Goal: Task Accomplishment & Management: Manage account settings

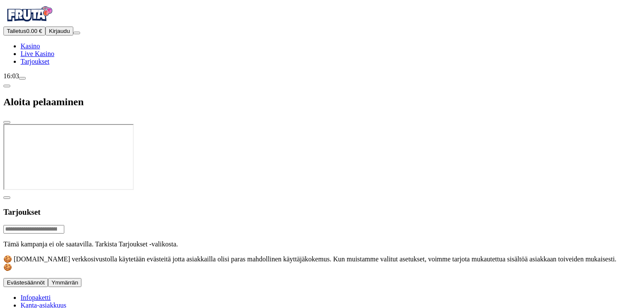
click at [383, 192] on div at bounding box center [314, 192] width 623 height 0
click at [387, 192] on div at bounding box center [314, 192] width 623 height 0
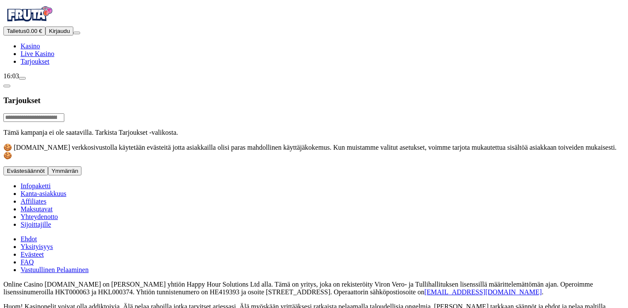
click at [320, 303] on p "Huom! Kasinopelit voivat olla addiktoivia. Älä pelaa rahoilla jotka tarvitset a…" at bounding box center [313, 310] width 621 height 15
click at [49, 65] on span "Tarjoukset" at bounding box center [35, 61] width 29 height 7
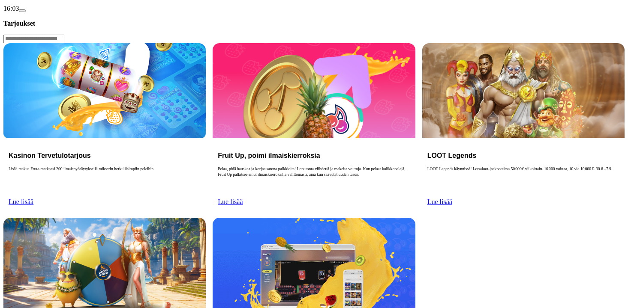
scroll to position [69, 0]
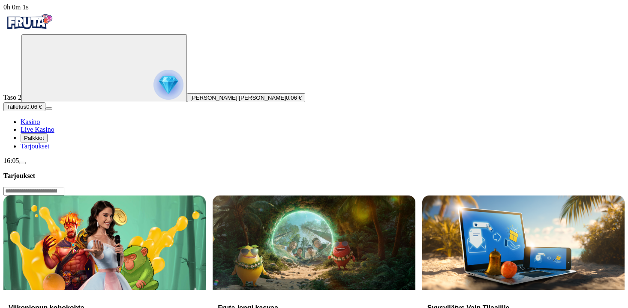
click at [48, 143] on button "Palkkiot" at bounding box center [34, 138] width 27 height 9
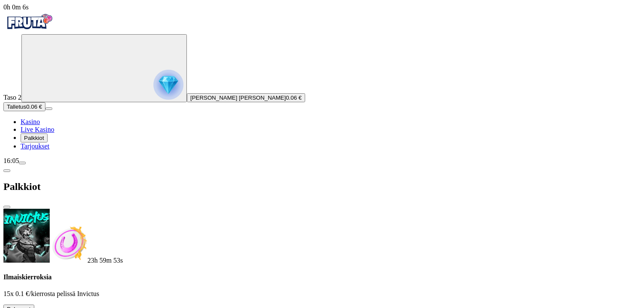
scroll to position [205, 0]
drag, startPoint x: 249, startPoint y: 180, endPoint x: 249, endPoint y: 84, distance: 96.0
drag, startPoint x: 249, startPoint y: 84, endPoint x: 252, endPoint y: 118, distance: 34.4
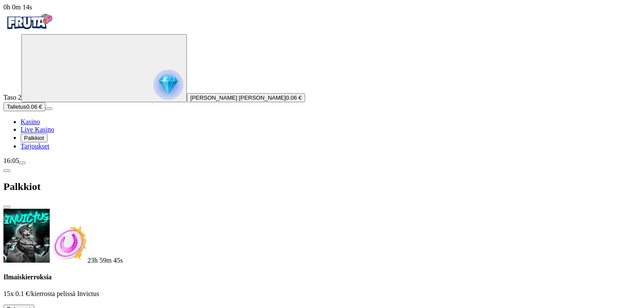
click at [41, 308] on button at bounding box center [37, 311] width 7 height 3
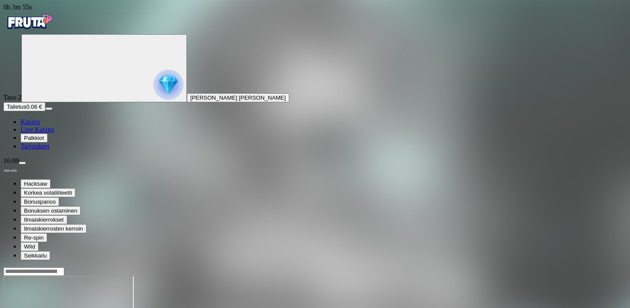
click at [22, 163] on span "menu icon" at bounding box center [22, 163] width 0 height 0
drag, startPoint x: 174, startPoint y: 119, endPoint x: 139, endPoint y: 122, distance: 34.4
click at [7, 308] on span "close icon" at bounding box center [7, 310] width 0 height 0
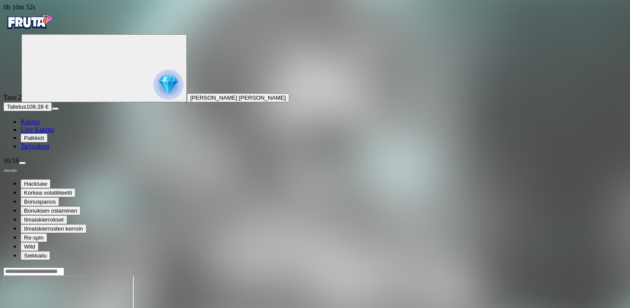
click at [22, 163] on span "menu icon" at bounding box center [22, 163] width 0 height 0
click at [7, 308] on span "close icon" at bounding box center [7, 310] width 0 height 0
click at [19, 162] on button "menu" at bounding box center [22, 163] width 7 height 3
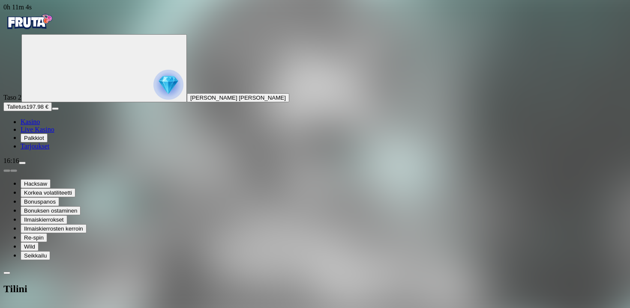
click at [19, 162] on button "menu" at bounding box center [22, 163] width 7 height 3
drag, startPoint x: 621, startPoint y: 120, endPoint x: 566, endPoint y: 124, distance: 54.9
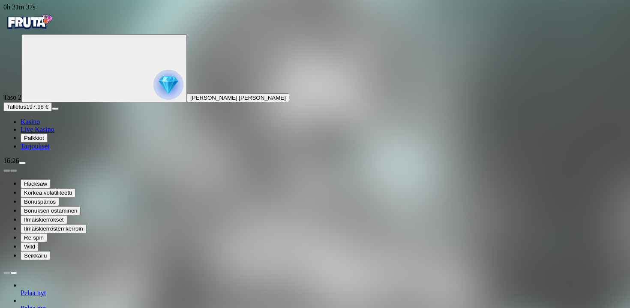
click at [78, 165] on div "16:26" at bounding box center [314, 161] width 623 height 8
click at [22, 163] on span "menu icon" at bounding box center [22, 163] width 0 height 0
drag, startPoint x: 146, startPoint y: 118, endPoint x: 196, endPoint y: 118, distance: 50.6
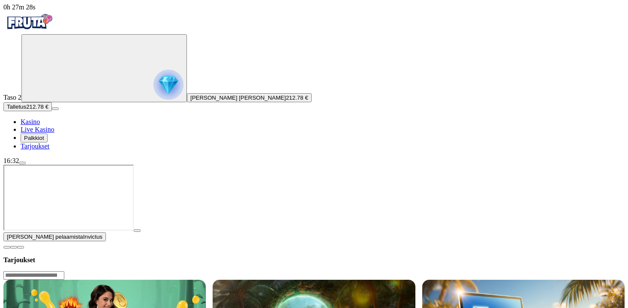
click at [137, 231] on span "play icon" at bounding box center [137, 231] width 0 height 0
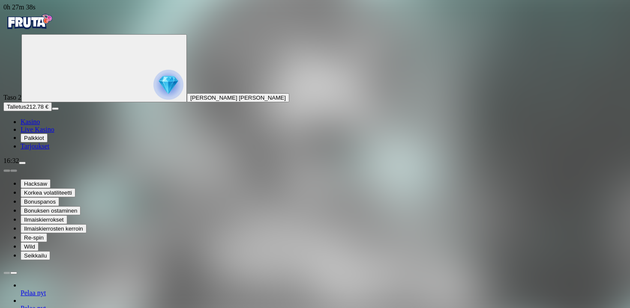
click at [22, 163] on span "menu icon" at bounding box center [22, 163] width 0 height 0
click at [36, 126] on span "Kasino" at bounding box center [30, 121] width 19 height 7
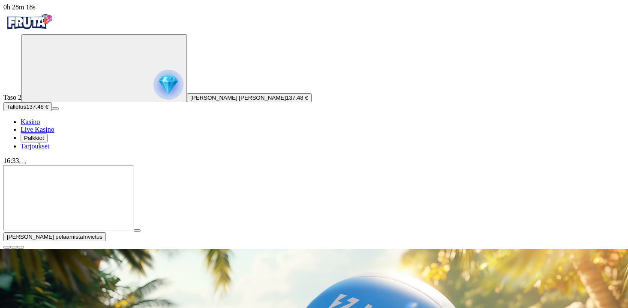
click at [7, 248] on span "close icon" at bounding box center [7, 248] width 0 height 0
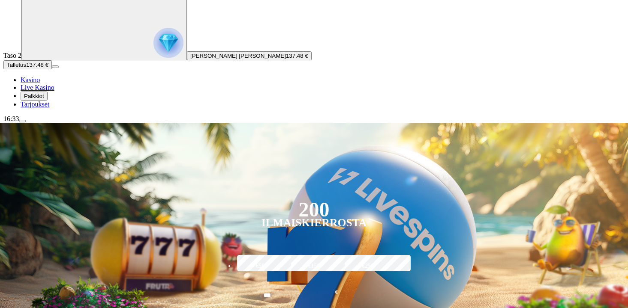
scroll to position [219, 0]
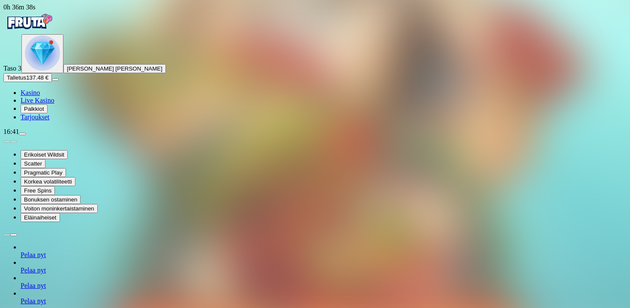
click at [22, 134] on span "menu icon" at bounding box center [22, 134] width 0 height 0
click at [19, 33] on img "Primary" at bounding box center [28, 21] width 51 height 21
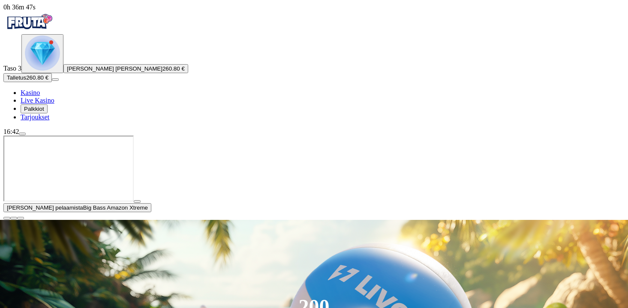
click at [7, 219] on span "close icon" at bounding box center [7, 219] width 0 height 0
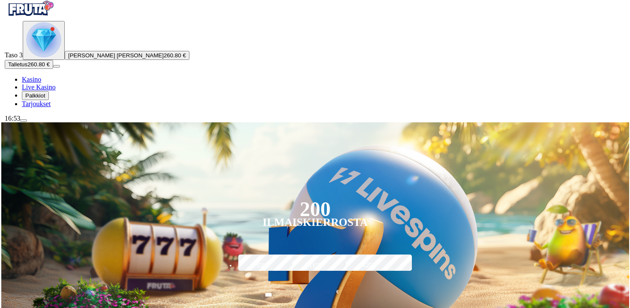
scroll to position [14, 0]
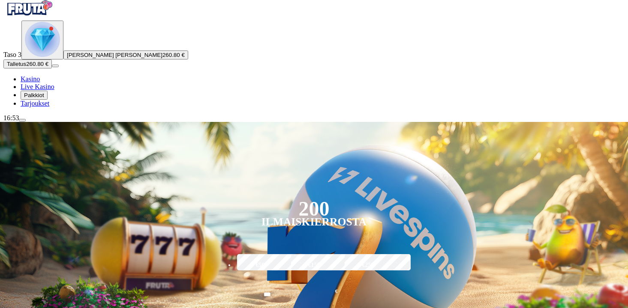
click at [22, 120] on span "menu icon" at bounding box center [22, 120] width 0 height 0
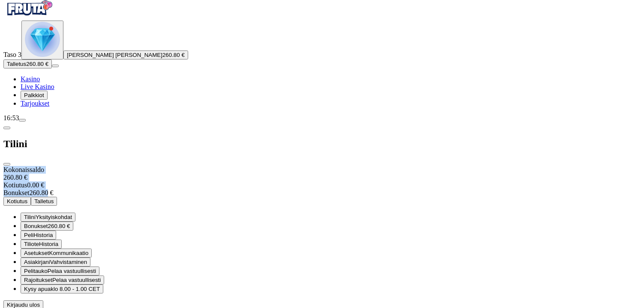
drag, startPoint x: 196, startPoint y: 29, endPoint x: 242, endPoint y: 73, distance: 64.2
click at [240, 166] on div "Kokonaissaldo 260.80 € Kotiutus 0.00 € Bonukset 260.80 €" at bounding box center [314, 181] width 623 height 31
click at [73, 222] on button "Bonukset 260.80 €" at bounding box center [47, 226] width 53 height 9
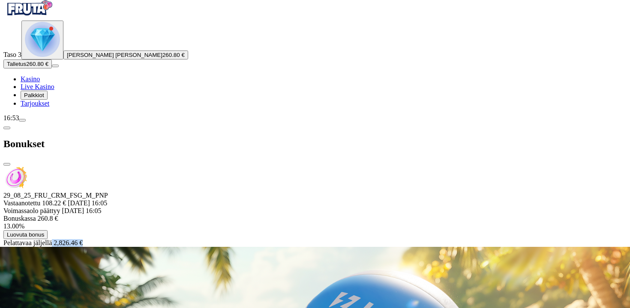
drag, startPoint x: 184, startPoint y: 115, endPoint x: 152, endPoint y: 115, distance: 32.1
click at [152, 240] on div "Pelattavaa jäljellä 2,826.46 €" at bounding box center [314, 244] width 623 height 8
drag, startPoint x: 152, startPoint y: 115, endPoint x: 181, endPoint y: 120, distance: 29.7
click at [180, 166] on div "29_08_25_FRU_CRM_FSG_M_PNP Vastaanotettu 108.22 € 29.08.2025 16:05 Voimassaolo …" at bounding box center [314, 206] width 623 height 81
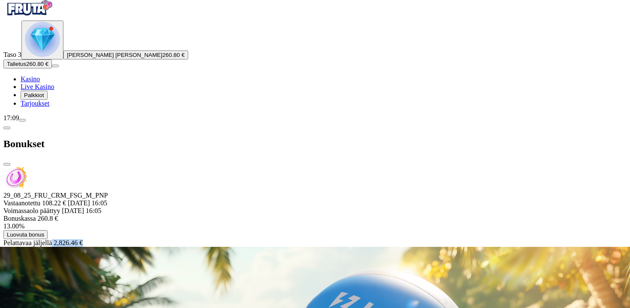
click at [40, 83] on span "Kasino" at bounding box center [30, 78] width 19 height 7
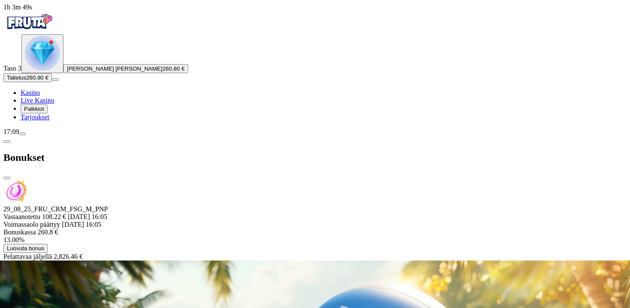
click at [468, 261] on div at bounding box center [314, 261] width 623 height 0
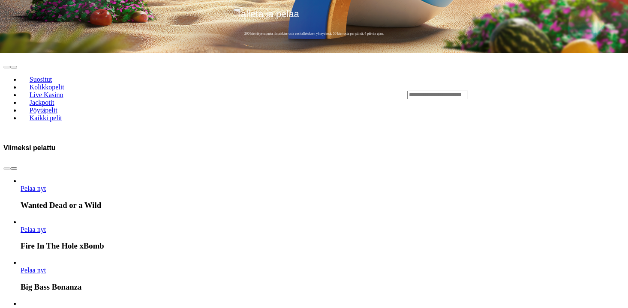
scroll to position [319, 0]
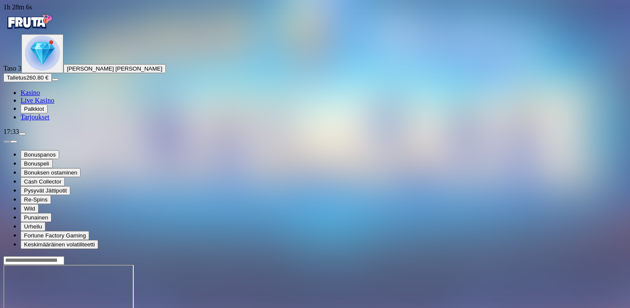
click at [71, 136] on div "17:33" at bounding box center [314, 132] width 623 height 8
click at [73, 136] on div "17:33" at bounding box center [314, 132] width 623 height 8
click at [22, 134] on span "menu icon" at bounding box center [22, 134] width 0 height 0
click at [7, 299] on span "close icon" at bounding box center [7, 299] width 0 height 0
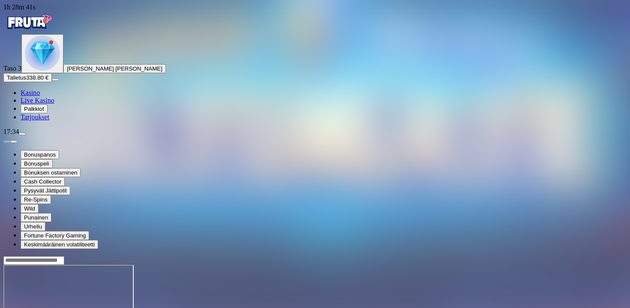
click at [22, 134] on span "menu icon" at bounding box center [22, 134] width 0 height 0
click at [7, 299] on span "close icon" at bounding box center [7, 299] width 0 height 0
click at [22, 134] on span "menu icon" at bounding box center [22, 134] width 0 height 0
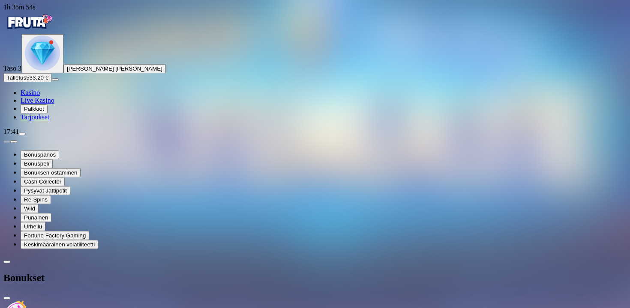
click at [7, 299] on span "close icon" at bounding box center [7, 299] width 0 height 0
click at [26, 135] on button "menu" at bounding box center [22, 134] width 7 height 3
click at [7, 299] on span "close icon" at bounding box center [7, 299] width 0 height 0
click at [22, 134] on span "menu icon" at bounding box center [22, 134] width 0 height 0
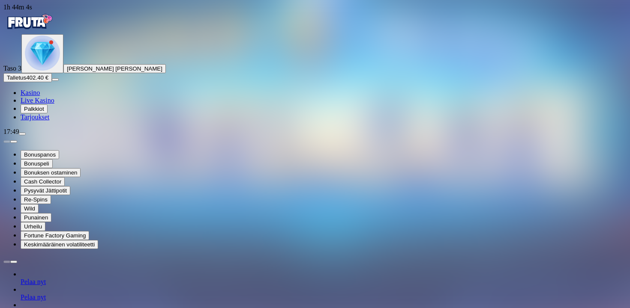
drag, startPoint x: 147, startPoint y: 80, endPoint x: 148, endPoint y: 98, distance: 17.6
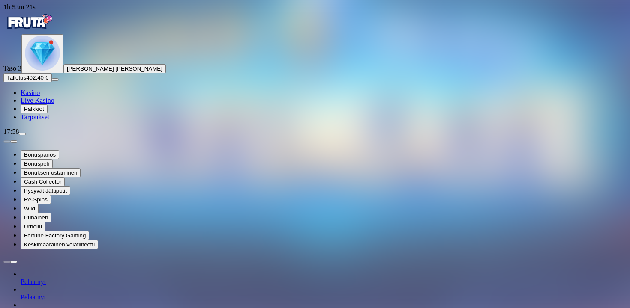
click at [22, 134] on span "menu icon" at bounding box center [22, 134] width 0 height 0
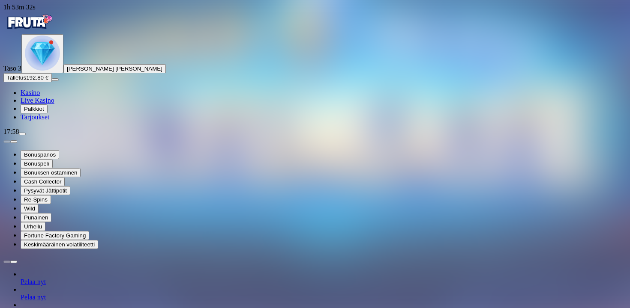
click at [26, 135] on button "menu" at bounding box center [22, 134] width 7 height 3
click at [7, 299] on span "close icon" at bounding box center [7, 299] width 0 height 0
click at [26, 135] on button "menu" at bounding box center [22, 134] width 7 height 3
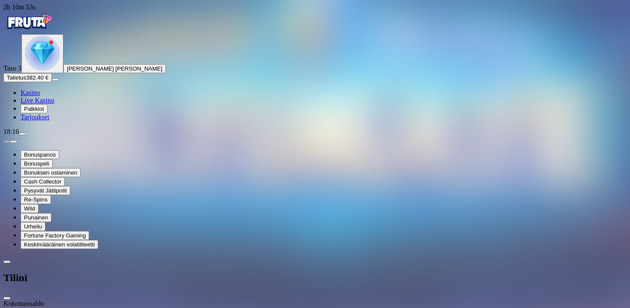
drag, startPoint x: 177, startPoint y: 121, endPoint x: 132, endPoint y: 111, distance: 45.5
click at [7, 299] on span "close icon" at bounding box center [7, 299] width 0 height 0
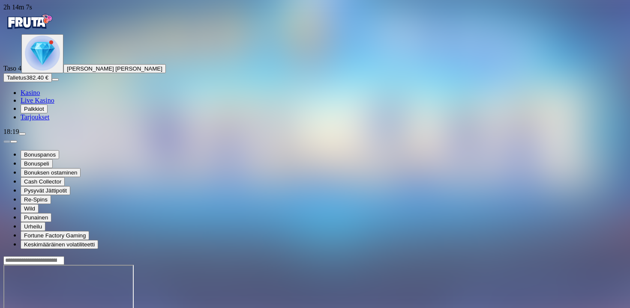
click at [22, 134] on span "menu icon" at bounding box center [22, 134] width 0 height 0
click at [7, 299] on span "close icon" at bounding box center [7, 299] width 0 height 0
click at [22, 134] on span "menu icon" at bounding box center [22, 134] width 0 height 0
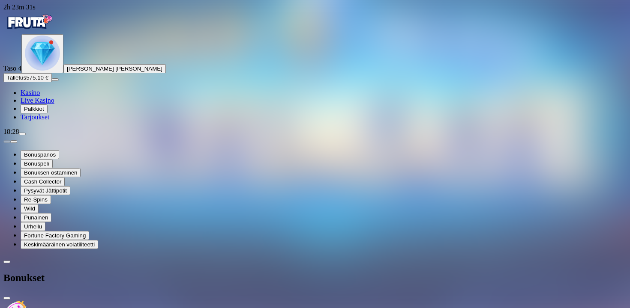
drag, startPoint x: 130, startPoint y: 87, endPoint x: 165, endPoint y: 117, distance: 46.2
click at [245, 256] on div "Bonukset" at bounding box center [314, 278] width 623 height 44
click at [7, 299] on span "close icon" at bounding box center [7, 299] width 0 height 0
click at [53, 33] on img "Primary" at bounding box center [28, 21] width 51 height 21
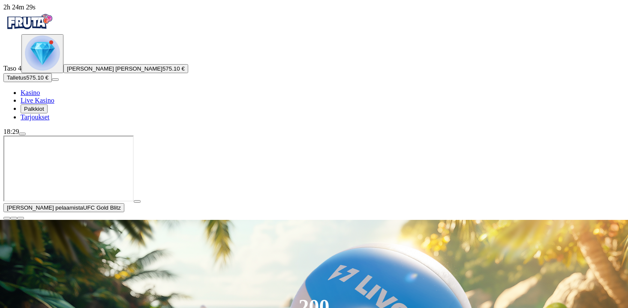
scroll to position [10, 0]
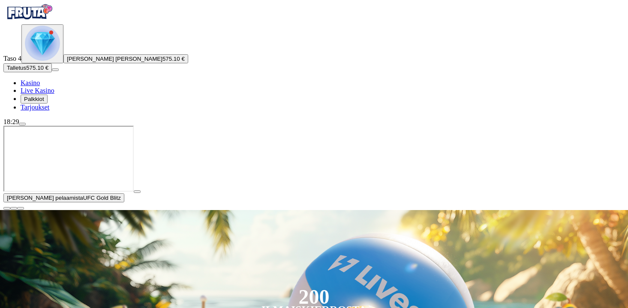
click at [7, 209] on span "close icon" at bounding box center [7, 209] width 0 height 0
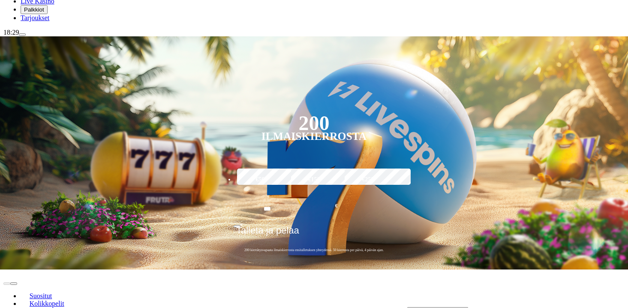
scroll to position [100, 0]
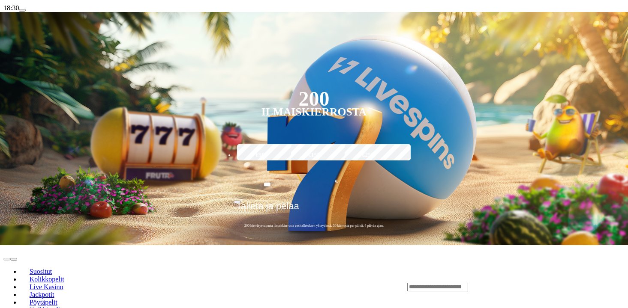
scroll to position [124, 0]
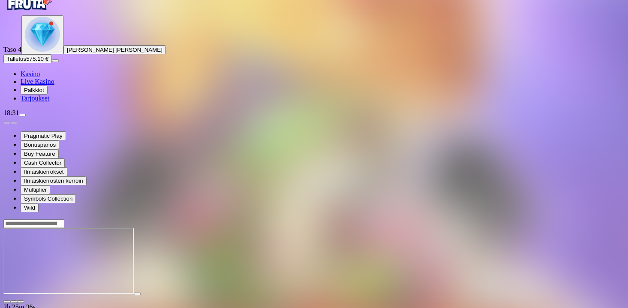
scroll to position [19, 0]
click at [52, 11] on img "Primary" at bounding box center [28, 2] width 51 height 21
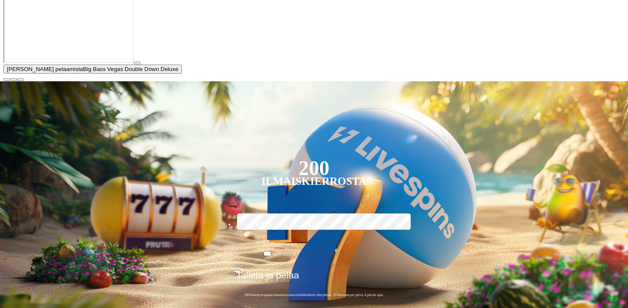
scroll to position [162, 0]
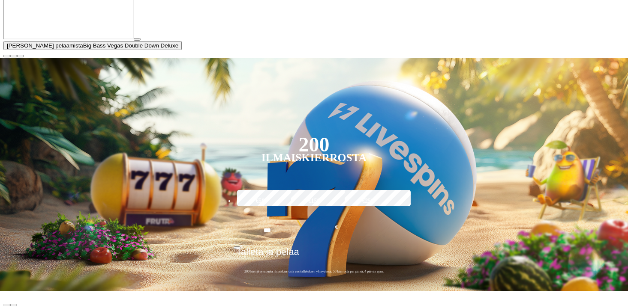
click at [7, 56] on span "close icon" at bounding box center [7, 56] width 0 height 0
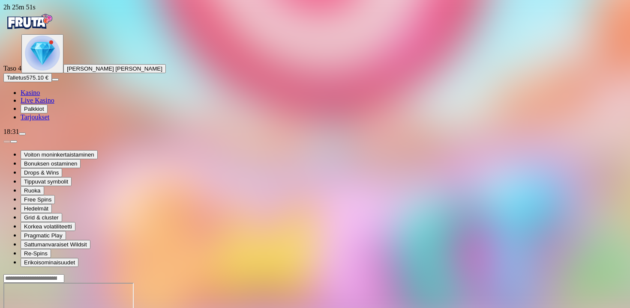
click at [22, 134] on span "menu icon" at bounding box center [22, 134] width 0 height 0
click at [81, 136] on div "18:34" at bounding box center [314, 132] width 623 height 8
click at [22, 134] on span "menu icon" at bounding box center [22, 134] width 0 height 0
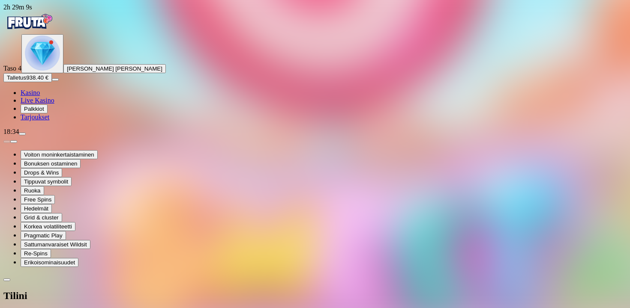
click at [19, 133] on button "menu" at bounding box center [22, 134] width 7 height 3
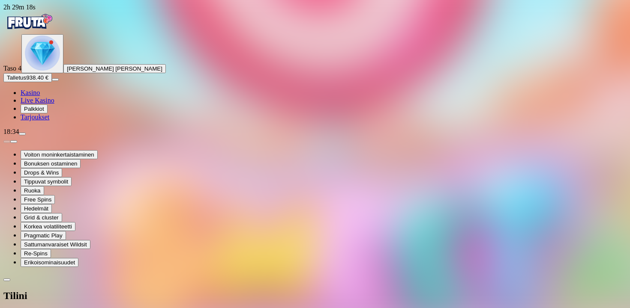
click at [50, 34] on div "Primary" at bounding box center [314, 22] width 623 height 23
click at [50, 33] on img "Primary" at bounding box center [28, 21] width 51 height 21
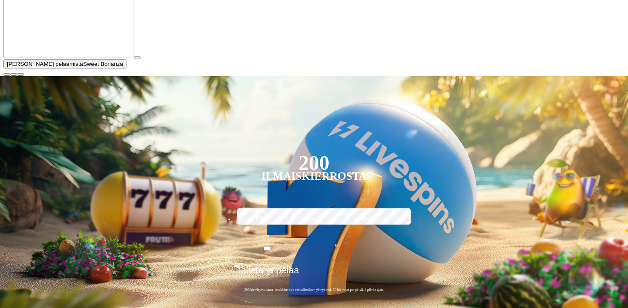
scroll to position [144, 0]
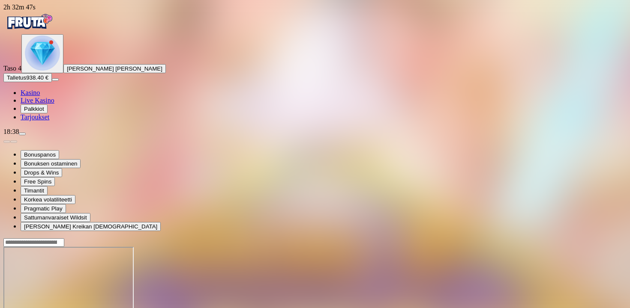
click at [46, 27] on img "Primary" at bounding box center [28, 21] width 51 height 21
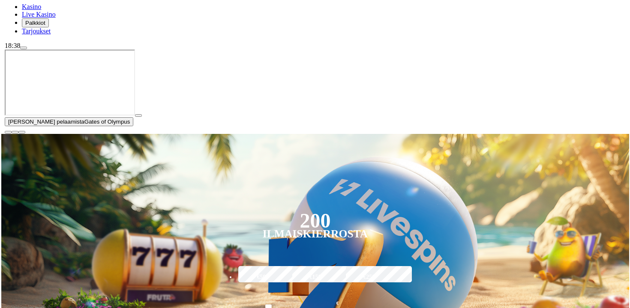
scroll to position [153, 0]
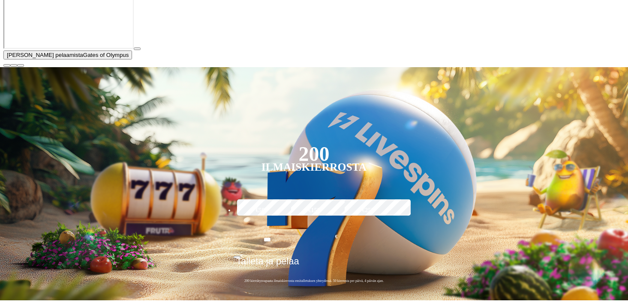
click at [7, 66] on span "close icon" at bounding box center [7, 66] width 0 height 0
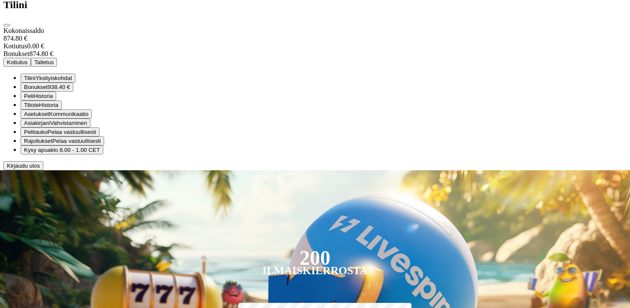
click at [73, 92] on button "Bonukset 938.40 €" at bounding box center [47, 87] width 53 height 9
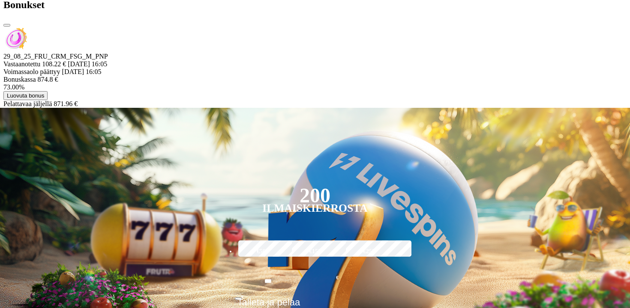
click at [7, 25] on span "close icon" at bounding box center [7, 25] width 0 height 0
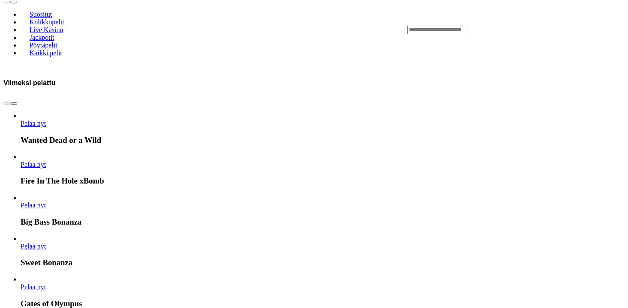
scroll to position [383, 0]
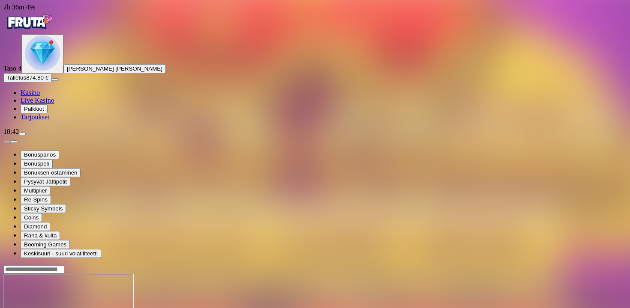
click at [22, 134] on span "menu icon" at bounding box center [22, 134] width 0 height 0
click at [7, 308] on span "close icon" at bounding box center [7, 308] width 0 height 0
click at [22, 134] on span "menu icon" at bounding box center [22, 134] width 0 height 0
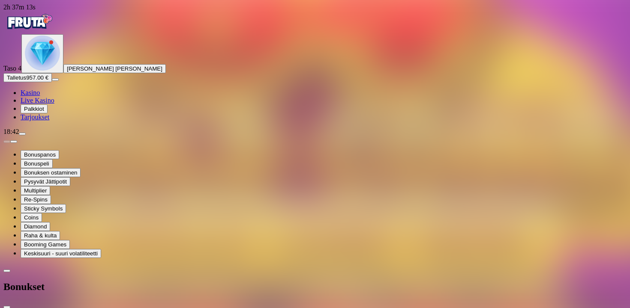
click at [19, 133] on button "menu" at bounding box center [22, 134] width 7 height 3
click at [22, 134] on span "menu icon" at bounding box center [22, 134] width 0 height 0
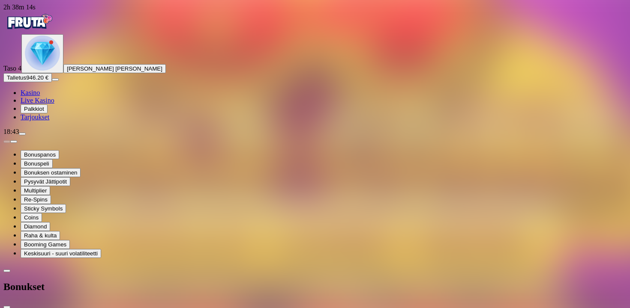
drag, startPoint x: 177, startPoint y: 116, endPoint x: 153, endPoint y: 119, distance: 24.6
drag, startPoint x: 148, startPoint y: 104, endPoint x: 161, endPoint y: 108, distance: 13.3
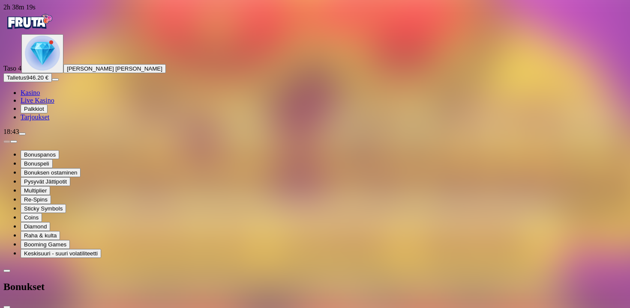
click at [7, 308] on span "close icon" at bounding box center [7, 308] width 0 height 0
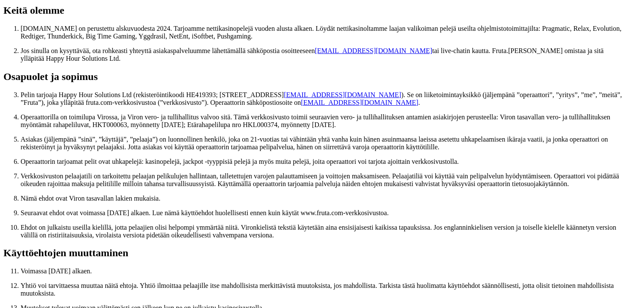
scroll to position [161, 0]
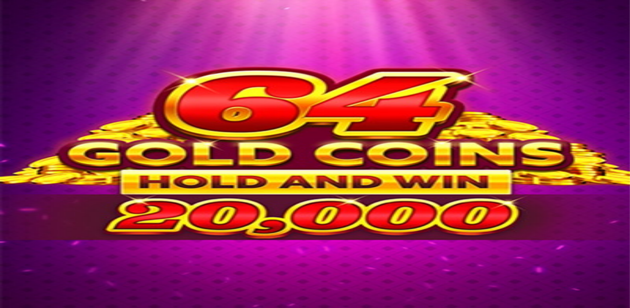
click at [22, 134] on span "menu icon" at bounding box center [22, 134] width 0 height 0
click at [7, 308] on span "close icon" at bounding box center [7, 308] width 0 height 0
click at [19, 133] on button "menu" at bounding box center [22, 134] width 7 height 3
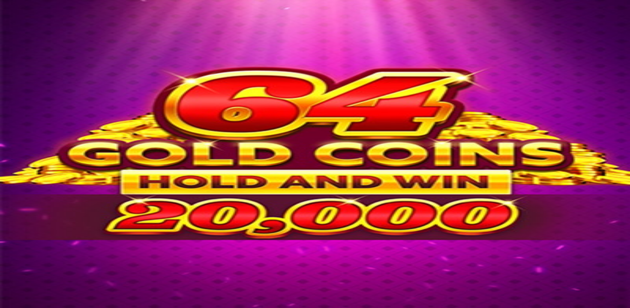
click at [19, 133] on button "menu" at bounding box center [22, 134] width 7 height 3
click at [22, 134] on span "menu icon" at bounding box center [22, 134] width 0 height 0
click at [7, 308] on span "close icon" at bounding box center [7, 308] width 0 height 0
click at [22, 134] on span "menu icon" at bounding box center [22, 134] width 0 height 0
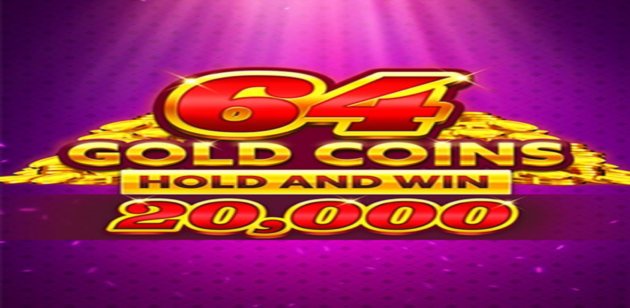
click at [7, 308] on span "close icon" at bounding box center [7, 308] width 0 height 0
click at [19, 133] on button "menu" at bounding box center [22, 134] width 7 height 3
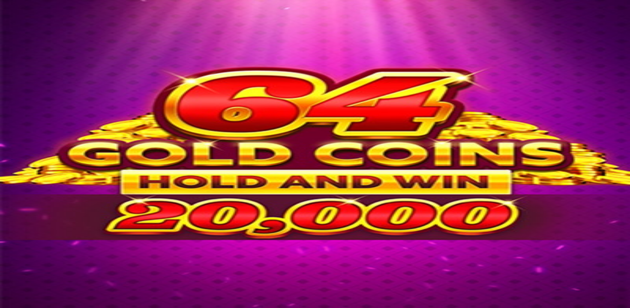
click at [7, 308] on span "close icon" at bounding box center [7, 308] width 0 height 0
click at [55, 27] on img "Primary" at bounding box center [28, 21] width 51 height 21
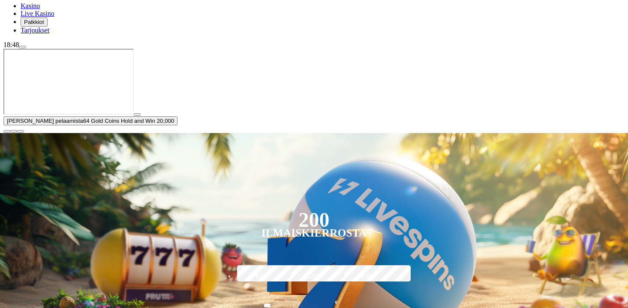
scroll to position [107, 0]
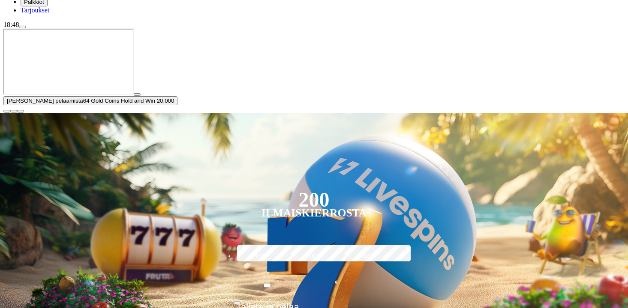
click at [7, 111] on span "close icon" at bounding box center [7, 111] width 0 height 0
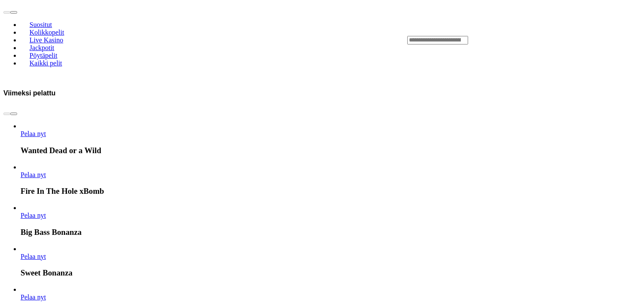
scroll to position [377, 0]
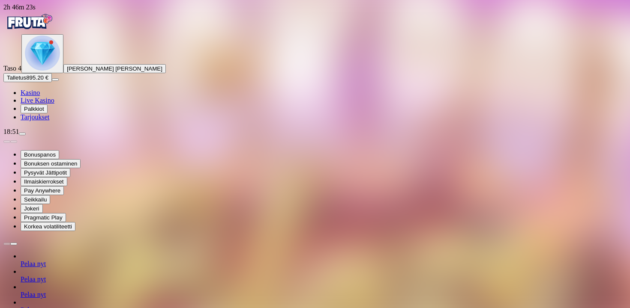
click at [22, 134] on span "menu icon" at bounding box center [22, 134] width 0 height 0
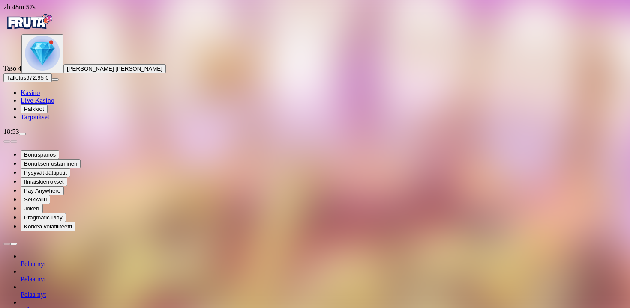
click at [54, 27] on img "Primary" at bounding box center [28, 21] width 51 height 21
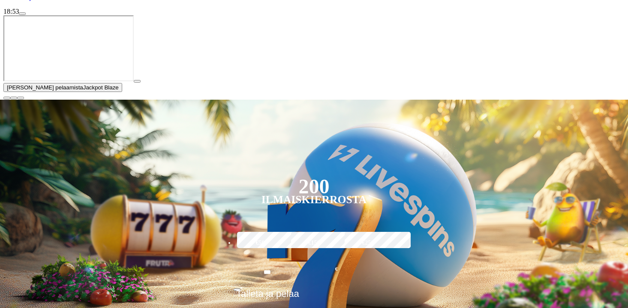
scroll to position [178, 0]
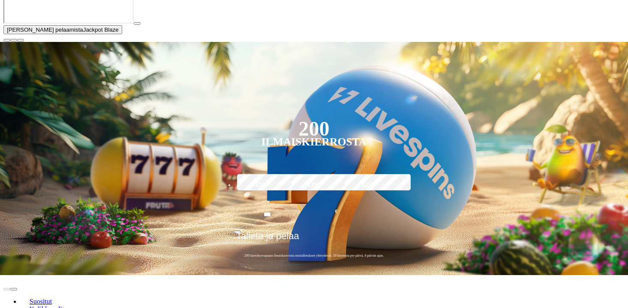
click at [7, 40] on span "close icon" at bounding box center [7, 40] width 0 height 0
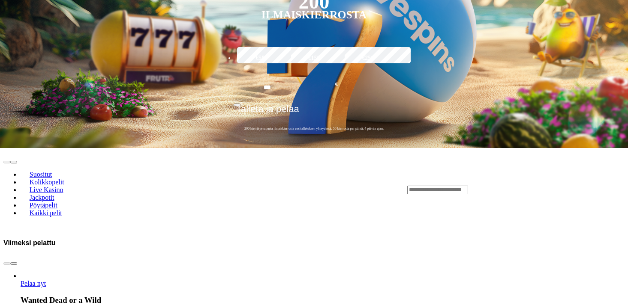
scroll to position [219, 0]
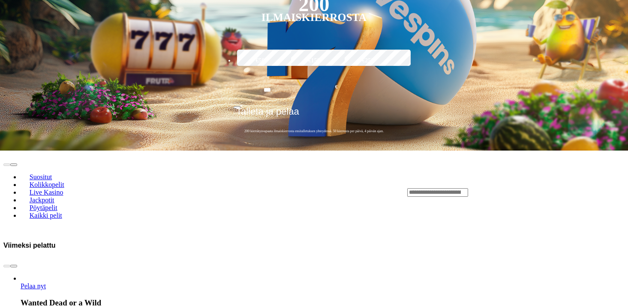
click at [46, 283] on span "Pelaa nyt" at bounding box center [33, 286] width 25 height 7
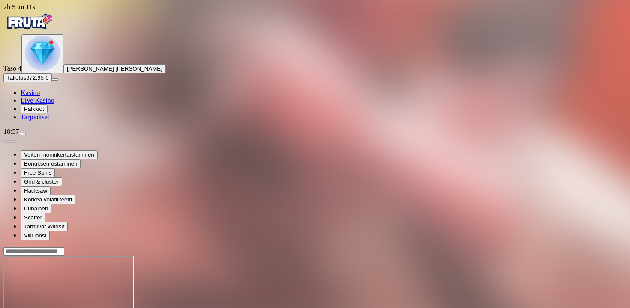
click at [42, 34] on div "Primary" at bounding box center [314, 22] width 623 height 23
click at [42, 33] on img "Primary" at bounding box center [28, 21] width 51 height 21
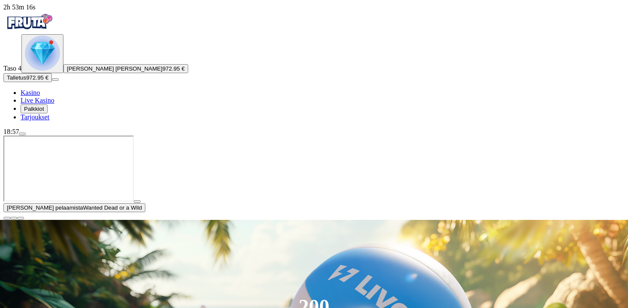
click at [7, 219] on span "close icon" at bounding box center [7, 219] width 0 height 0
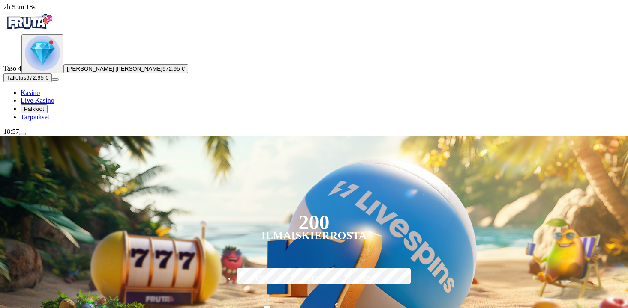
click at [22, 134] on span "menu icon" at bounding box center [22, 134] width 0 height 0
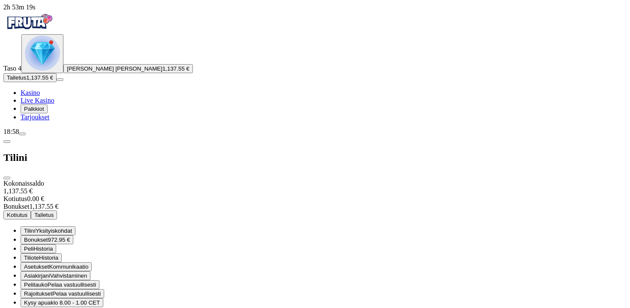
click at [195, 180] on div "Kokonaissaldo 1,137.55 € Kotiutus 0.00 € Bonukset 1,137.55 € Kotiutus Talletus …" at bounding box center [314, 252] width 623 height 144
click at [73, 236] on button "Bonukset 972.95 €" at bounding box center [47, 240] width 53 height 9
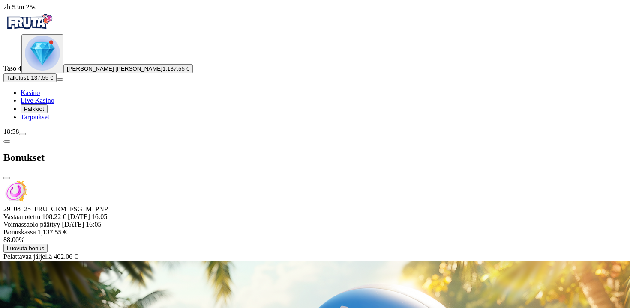
click at [7, 178] on span "close icon" at bounding box center [7, 178] width 0 height 0
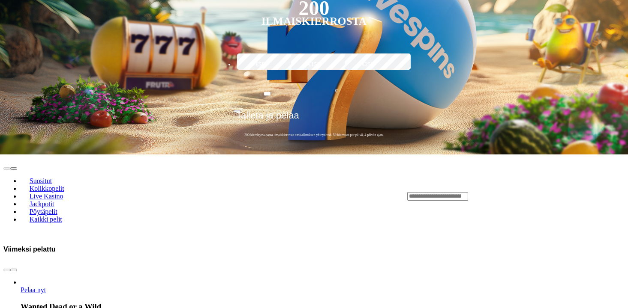
scroll to position [213, 0]
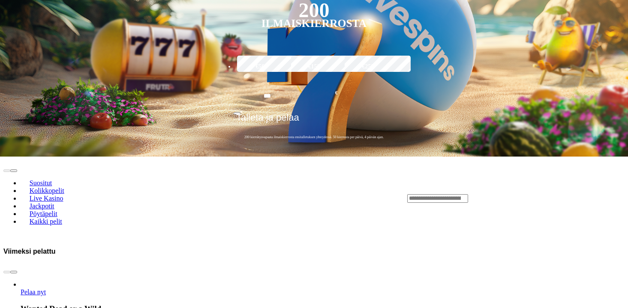
click at [14, 273] on span "chevron-right icon" at bounding box center [14, 273] width 0 height 0
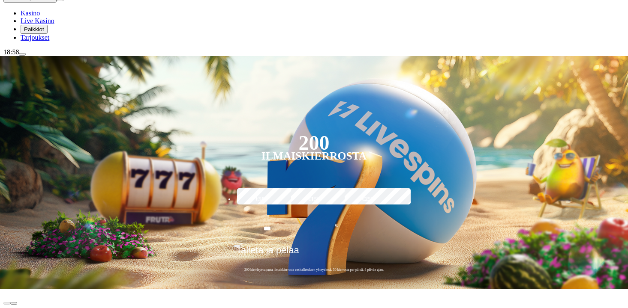
scroll to position [35, 0]
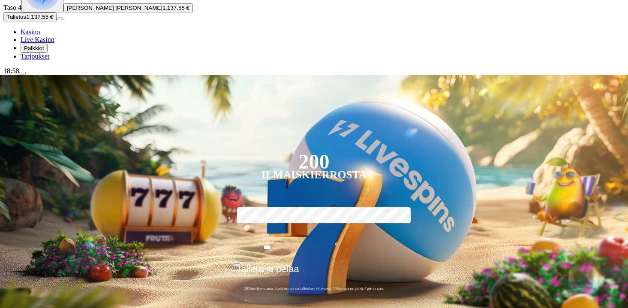
scroll to position [57, 0]
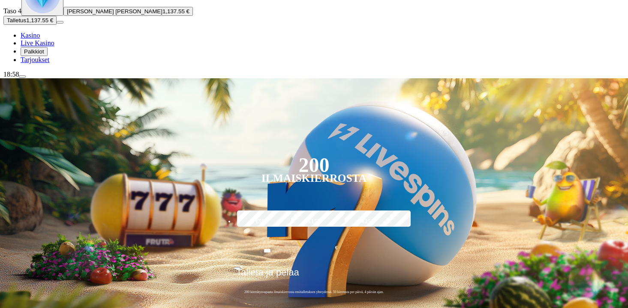
type input "********"
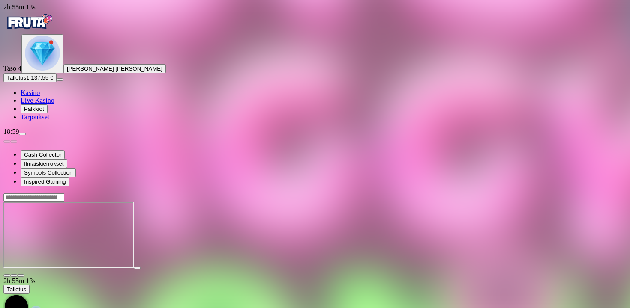
click at [64, 194] on input "Search" at bounding box center [33, 198] width 61 height 9
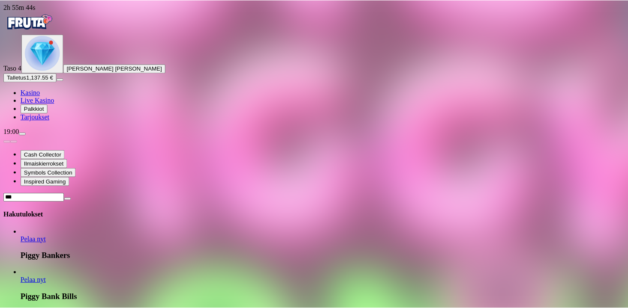
scroll to position [715, 0]
type input "***"
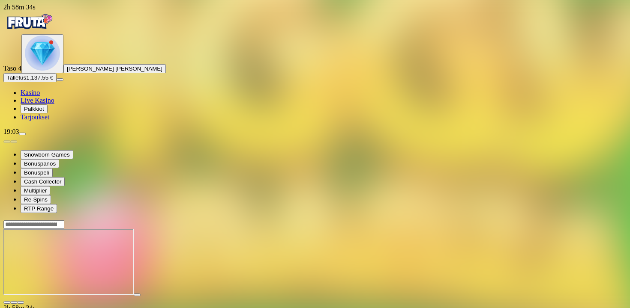
click at [22, 134] on span "menu icon" at bounding box center [22, 134] width 0 height 0
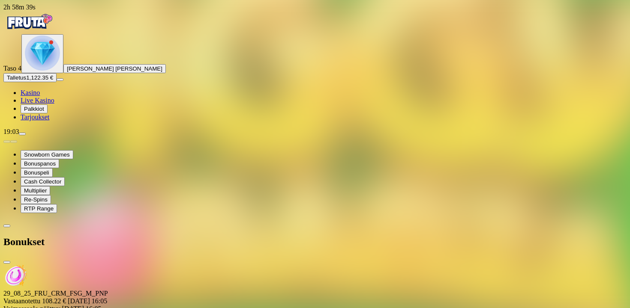
click at [7, 263] on span "close icon" at bounding box center [7, 263] width 0 height 0
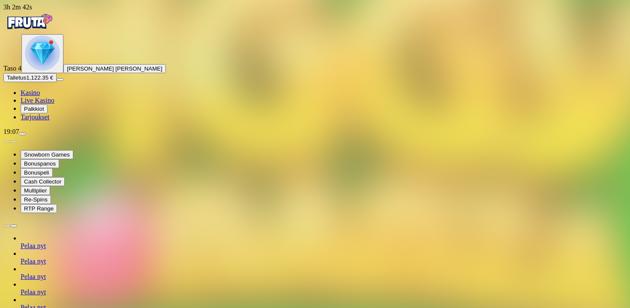
click at [40, 96] on span "Kasino" at bounding box center [30, 92] width 19 height 7
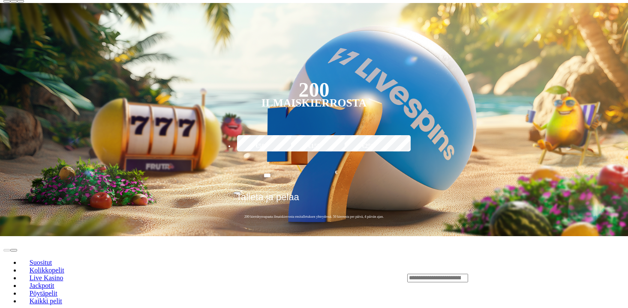
scroll to position [222, 0]
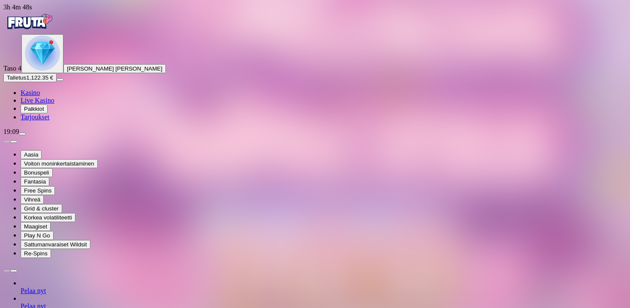
click at [48, 15] on div "Primary" at bounding box center [314, 22] width 623 height 23
click at [55, 33] on img "Primary" at bounding box center [28, 21] width 51 height 21
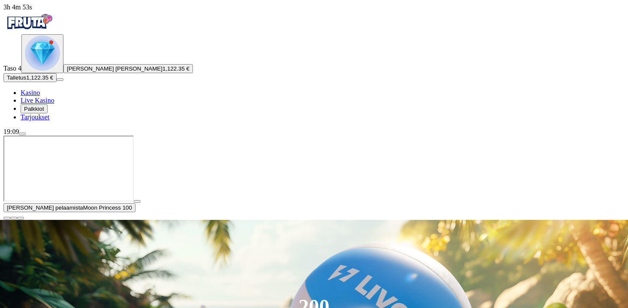
click at [7, 219] on span "close icon" at bounding box center [7, 219] width 0 height 0
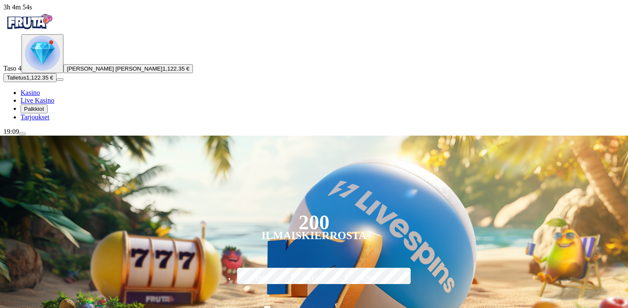
click at [63, 73] on button "Jere Petri Aleksi Karhunen 1,122.35 €" at bounding box center [127, 68] width 129 height 9
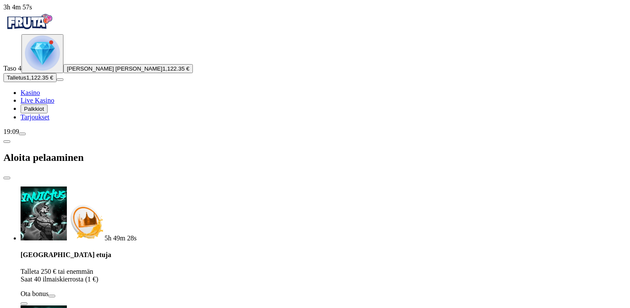
click at [7, 178] on span "close icon" at bounding box center [7, 178] width 0 height 0
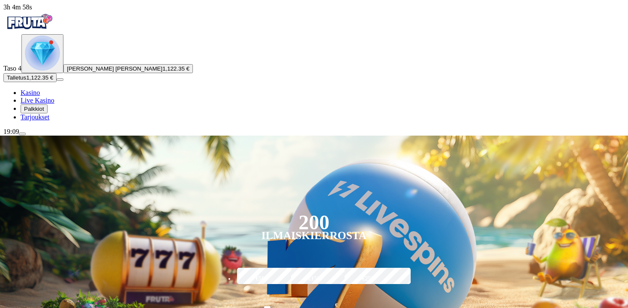
click at [22, 134] on span "menu icon" at bounding box center [22, 134] width 0 height 0
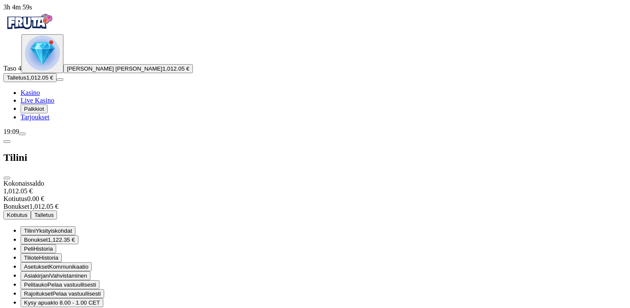
click at [78, 236] on button "Bonukset 1,122.35 €" at bounding box center [50, 240] width 58 height 9
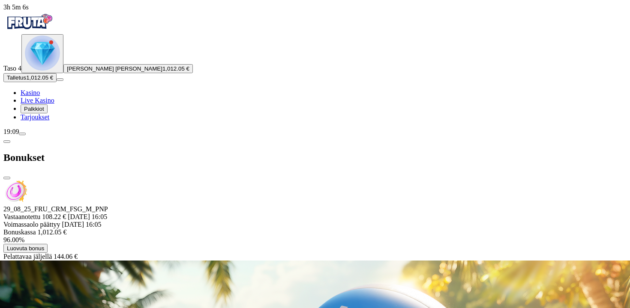
click at [7, 178] on span "close icon" at bounding box center [7, 178] width 0 height 0
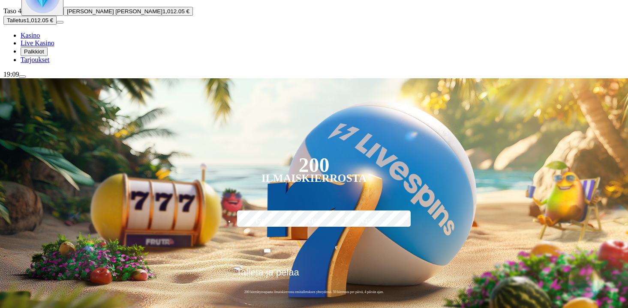
scroll to position [58, 0]
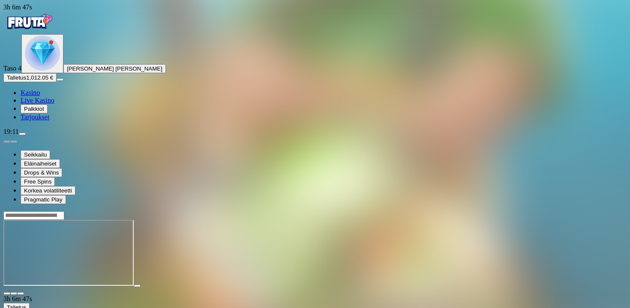
click at [44, 24] on img "Primary" at bounding box center [28, 21] width 51 height 21
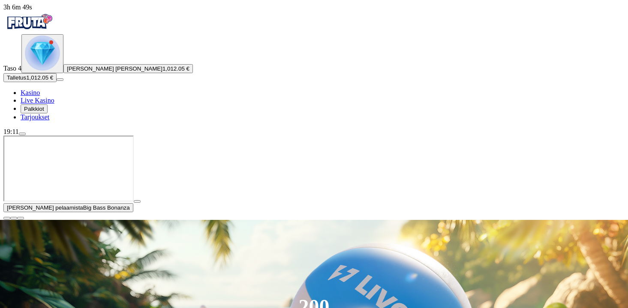
click at [7, 219] on span "close icon" at bounding box center [7, 219] width 0 height 0
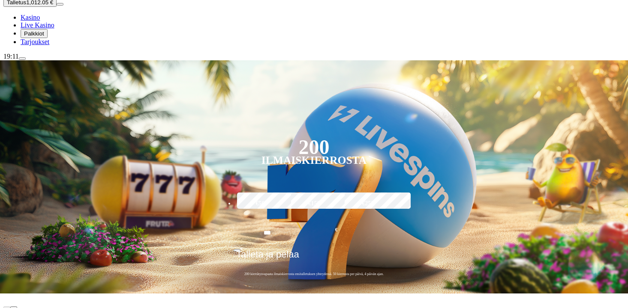
scroll to position [76, 0]
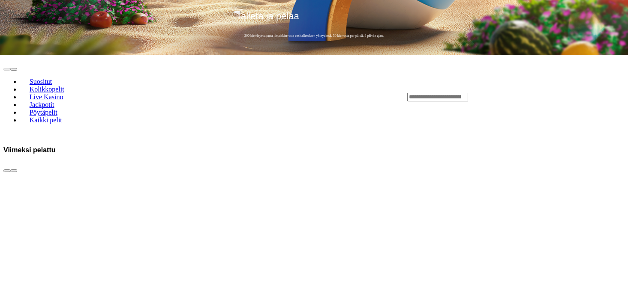
scroll to position [316, 0]
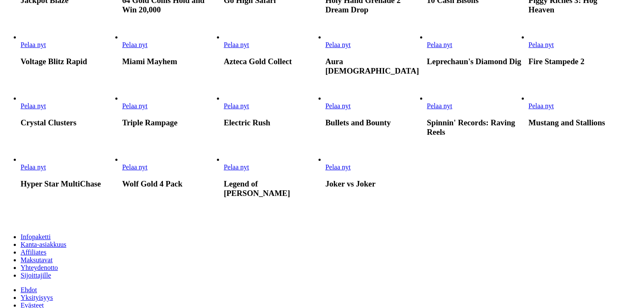
scroll to position [269, 0]
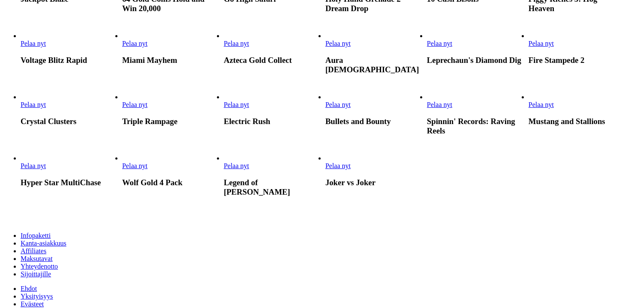
click at [224, 109] on link "Electric Rush" at bounding box center [224, 109] width 0 height 0
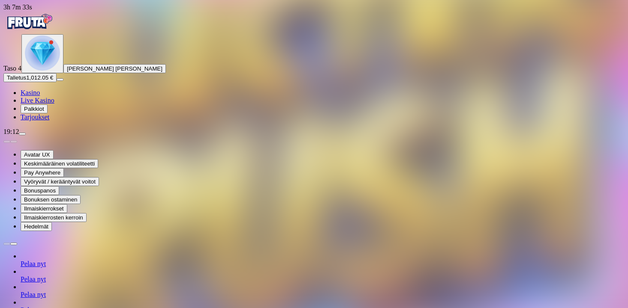
click at [22, 134] on span "menu icon" at bounding box center [22, 134] width 0 height 0
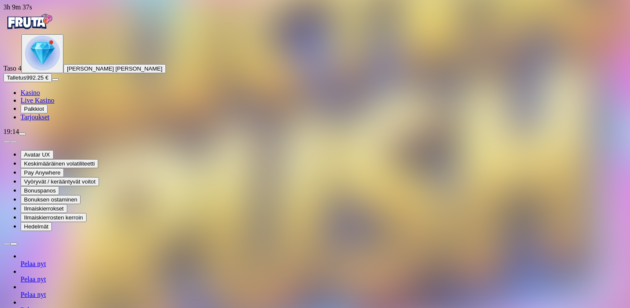
click at [55, 22] on img "Primary" at bounding box center [28, 21] width 51 height 21
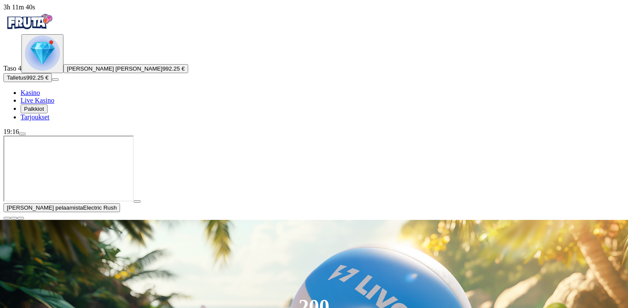
click at [7, 219] on span "close icon" at bounding box center [7, 219] width 0 height 0
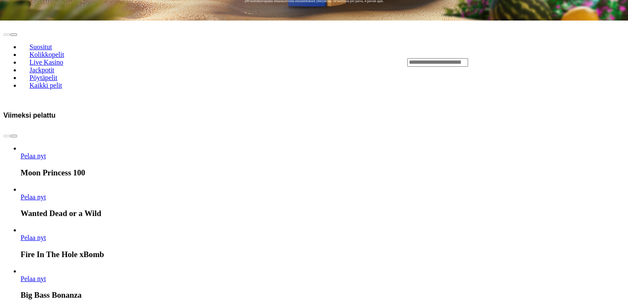
scroll to position [347, 0]
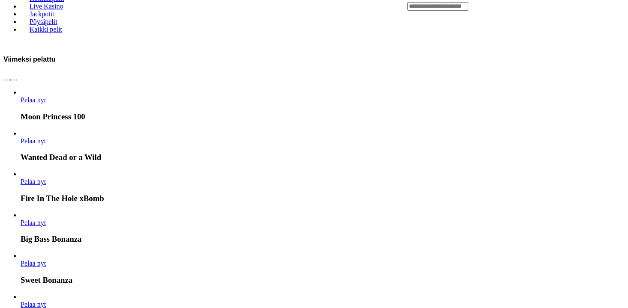
scroll to position [434, 0]
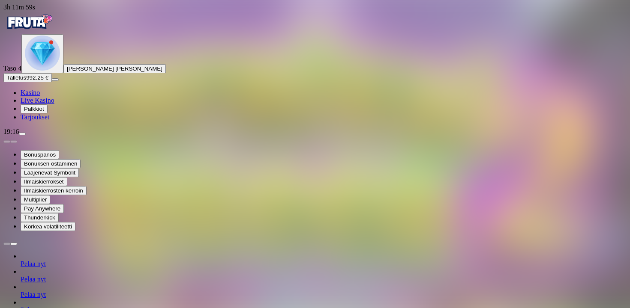
click at [22, 134] on span "menu icon" at bounding box center [22, 134] width 0 height 0
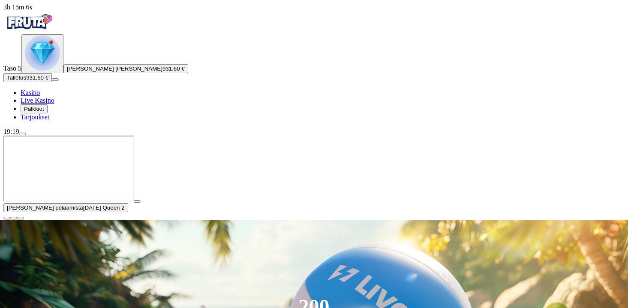
click at [22, 134] on span "menu icon" at bounding box center [22, 134] width 0 height 0
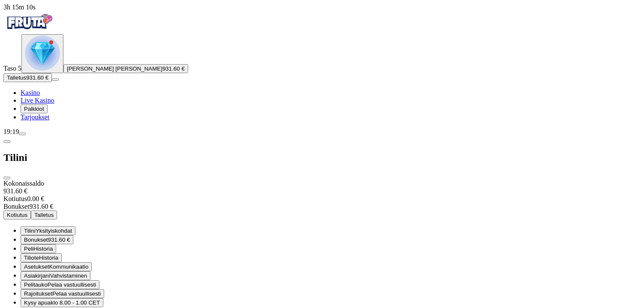
click at [48, 237] on span "Bonukset" at bounding box center [36, 240] width 24 height 6
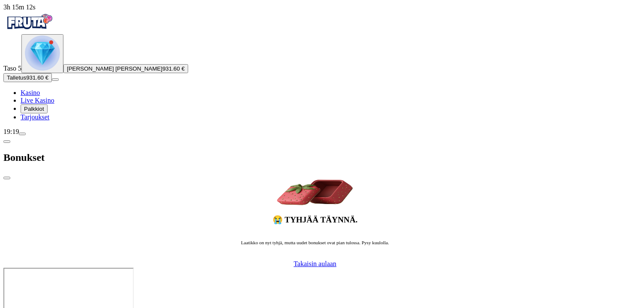
click at [7, 142] on span "chevron-left icon" at bounding box center [7, 142] width 0 height 0
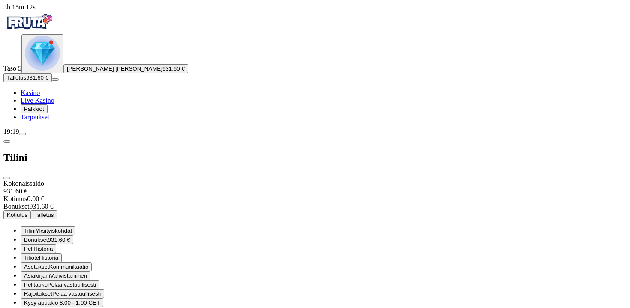
click at [72, 228] on span "Yksityiskohdat" at bounding box center [54, 231] width 36 height 6
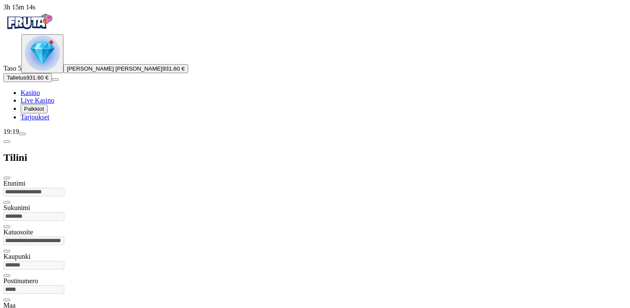
click at [7, 142] on span "chevron-left icon" at bounding box center [7, 142] width 0 height 0
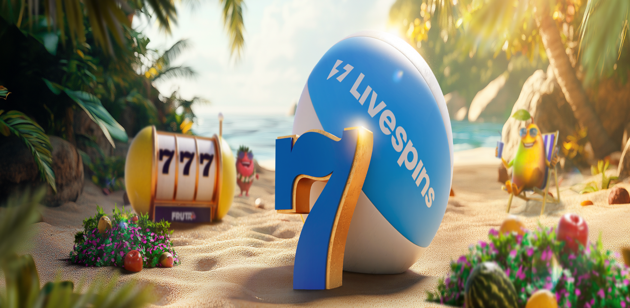
click at [31, 211] on button "Kotiutus" at bounding box center [16, 215] width 27 height 9
click at [64, 199] on input "number" at bounding box center [33, 203] width 61 height 9
click at [7, 142] on span "chevron-left icon" at bounding box center [7, 142] width 0 height 0
drag, startPoint x: 171, startPoint y: 30, endPoint x: 198, endPoint y: 59, distance: 39.4
click at [198, 180] on div "Kokonaissaldo 931.60 € Kotiutus 0.00 € Bonukset 931.60 €" at bounding box center [314, 195] width 623 height 31
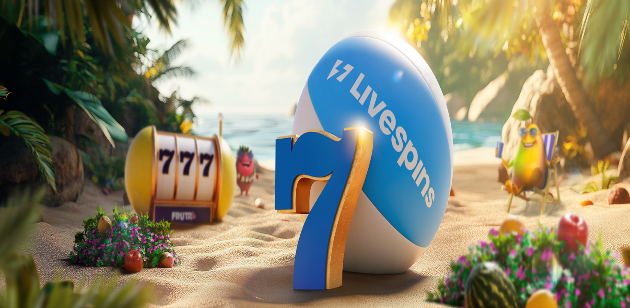
click at [198, 195] on div "Kotiutus 0.00 €" at bounding box center [314, 199] width 623 height 8
click at [51, 300] on span "Kysy apua" at bounding box center [37, 303] width 27 height 6
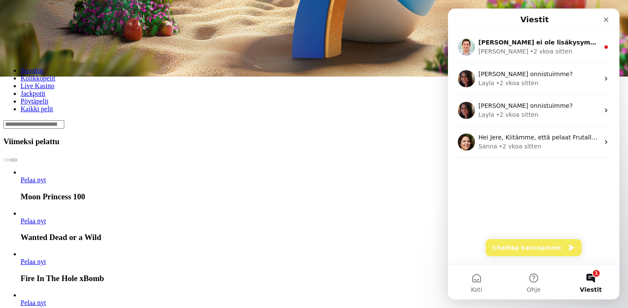
scroll to position [231, 0]
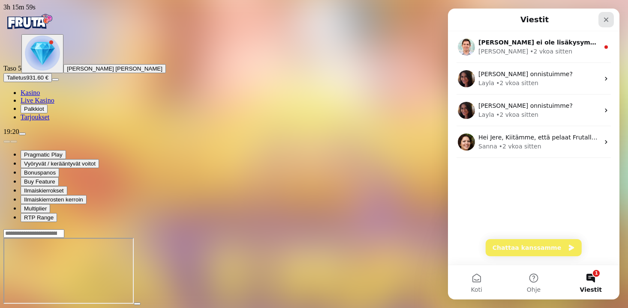
click at [607, 18] on icon "Sulje" at bounding box center [606, 20] width 5 height 5
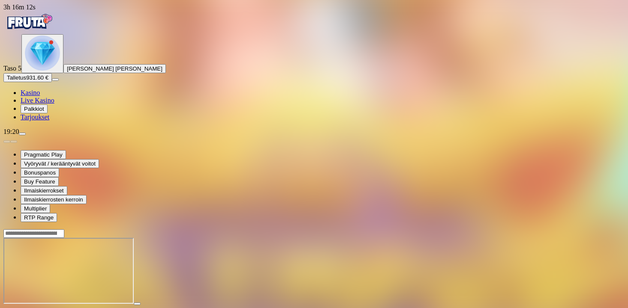
click at [39, 71] on img "Primary" at bounding box center [42, 53] width 35 height 35
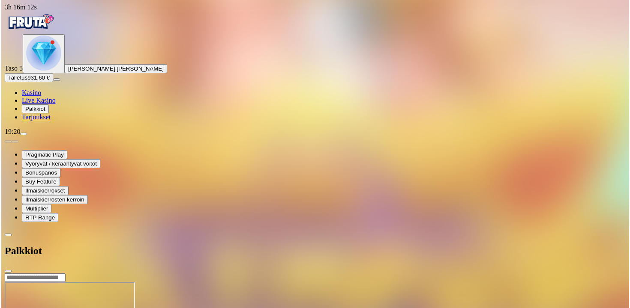
scroll to position [59, 0]
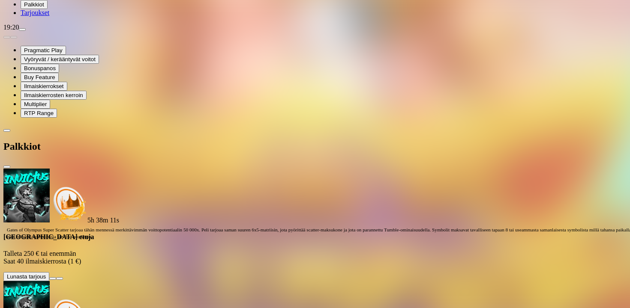
click at [7, 131] on span "chevron-left icon" at bounding box center [7, 131] width 0 height 0
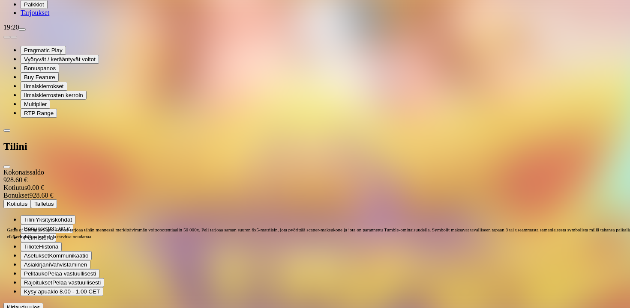
click at [7, 167] on span "close icon" at bounding box center [7, 167] width 0 height 0
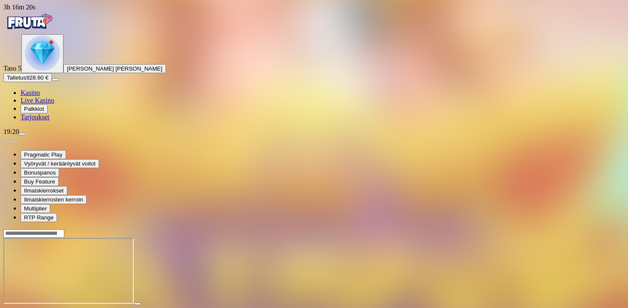
click at [21, 34] on button "Primary" at bounding box center [42, 53] width 42 height 39
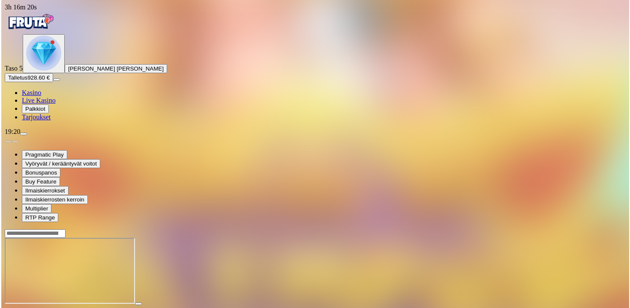
scroll to position [105, 0]
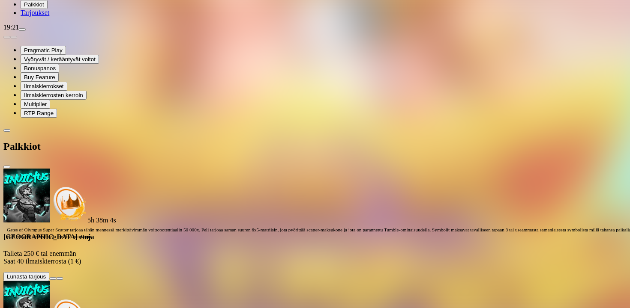
click at [7, 167] on span "close icon" at bounding box center [7, 167] width 0 height 0
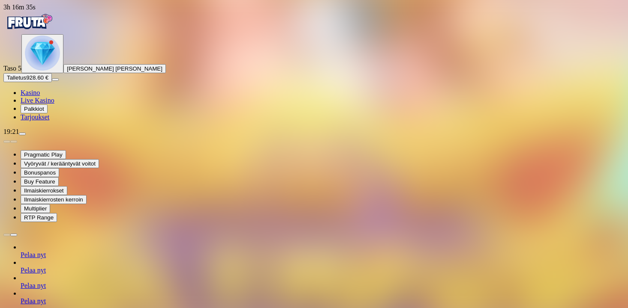
click at [48, 29] on img "Primary" at bounding box center [28, 21] width 51 height 21
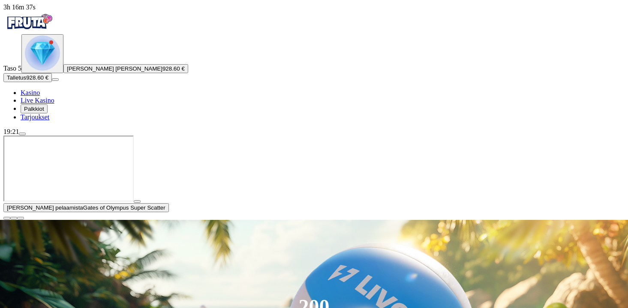
click at [7, 219] on span "close icon" at bounding box center [7, 219] width 0 height 0
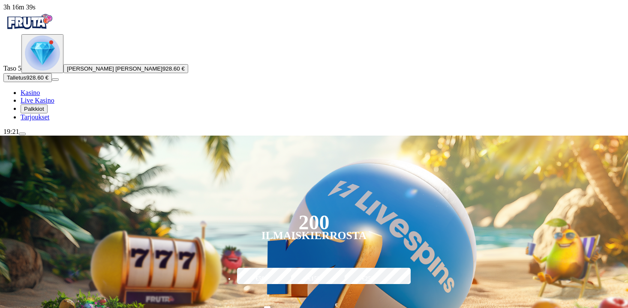
click at [22, 134] on span "menu icon" at bounding box center [22, 134] width 0 height 0
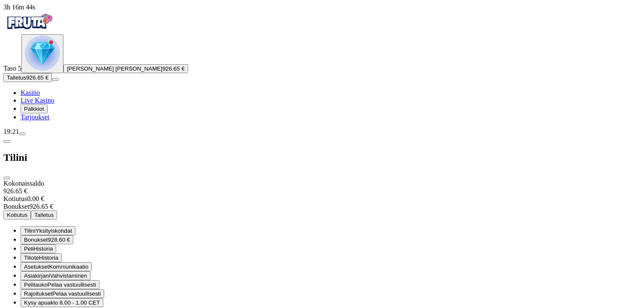
click at [103, 299] on button "Kysy apua klo 8.00 - 1.00 CET" at bounding box center [62, 303] width 83 height 9
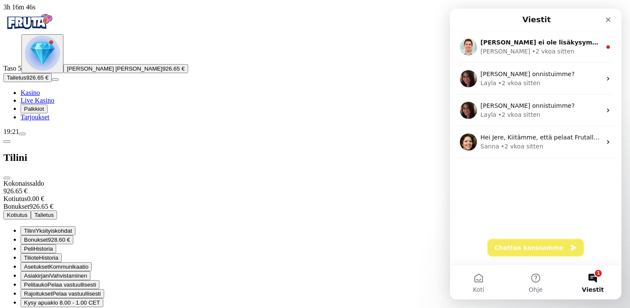
click at [536, 248] on button "Chattaa kanssamme" at bounding box center [536, 248] width 96 height 17
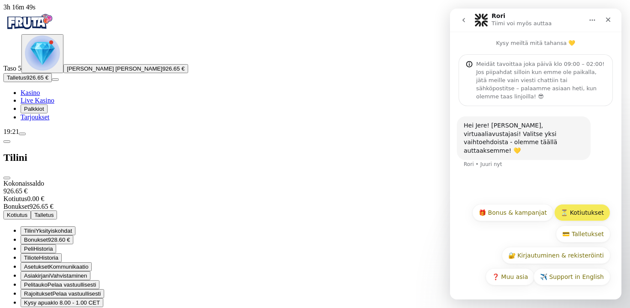
click at [569, 217] on button "⏳ Kotiutukset" at bounding box center [582, 212] width 56 height 17
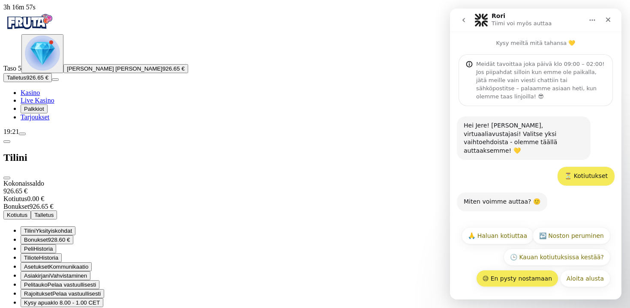
click at [515, 275] on button "😥 En pysty nostamaan" at bounding box center [517, 278] width 82 height 17
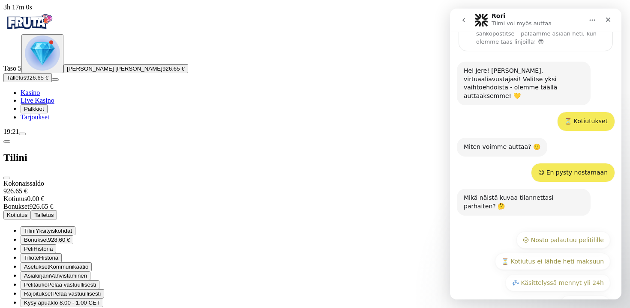
scroll to position [57, 0]
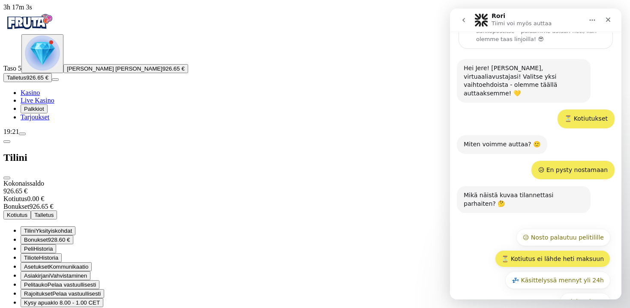
click at [540, 251] on button "⏳ Kotiutus ei lähde heti maksuun" at bounding box center [552, 259] width 115 height 17
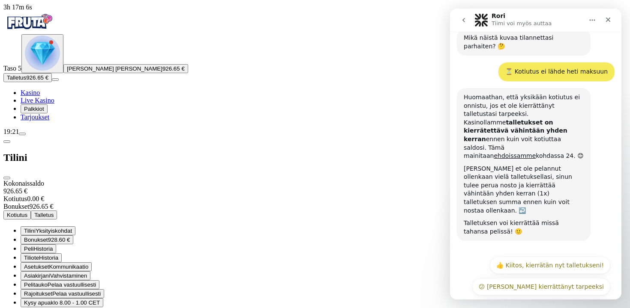
scroll to position [218, 0]
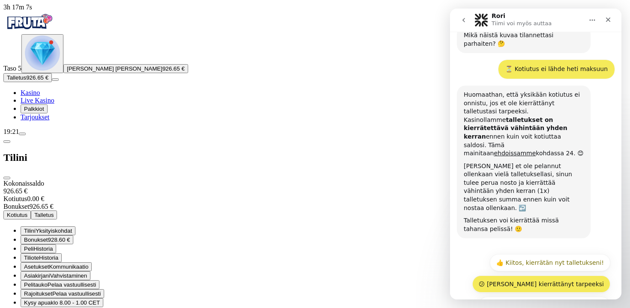
click at [539, 276] on button "😕 Olen kierrättänyt tarpeeksi" at bounding box center [541, 284] width 138 height 17
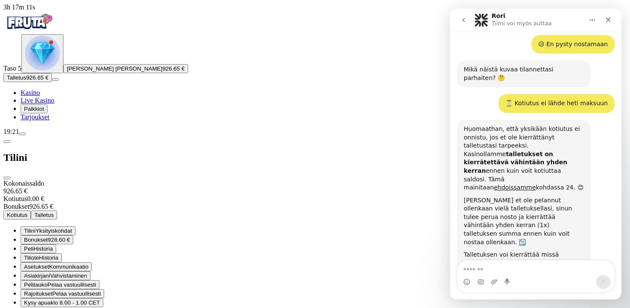
scroll to position [214, 0]
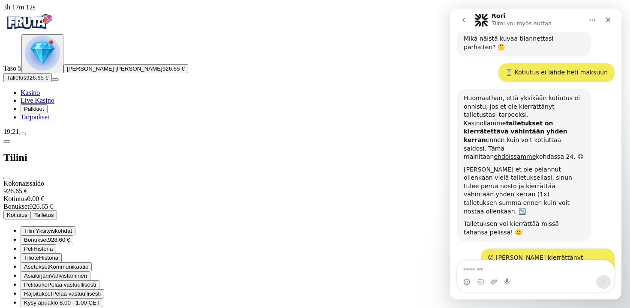
click at [530, 268] on textarea "Viesti…" at bounding box center [535, 268] width 157 height 15
type textarea "*"
type textarea "**********"
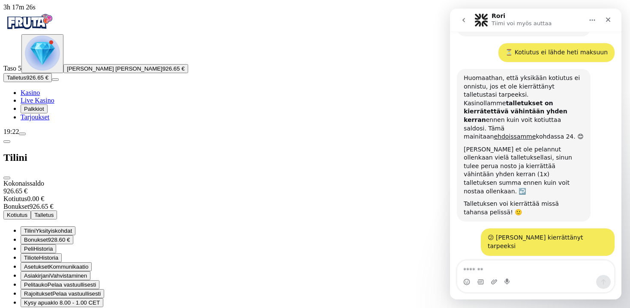
scroll to position [249, 0]
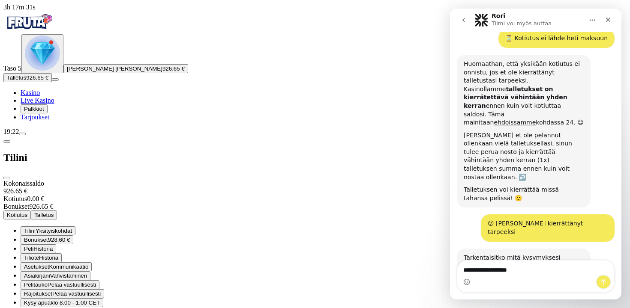
type textarea "**********"
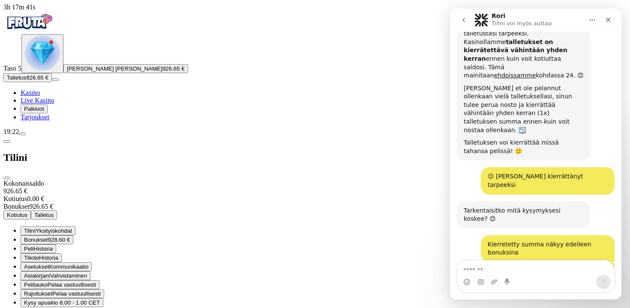
scroll to position [302, 0]
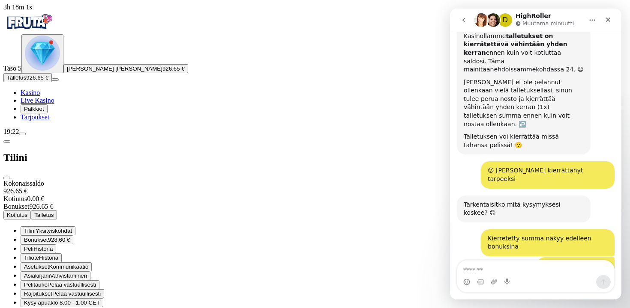
click at [73, 236] on button "Bonukset 928.60 €" at bounding box center [47, 240] width 53 height 9
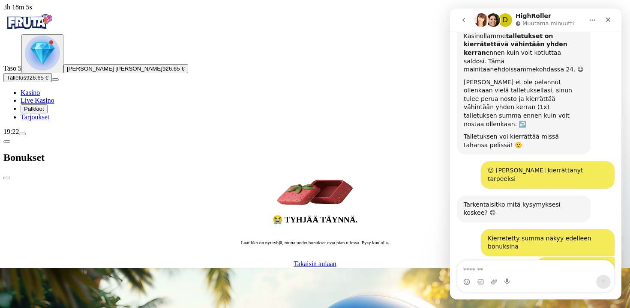
click at [7, 142] on span "chevron-left icon" at bounding box center [7, 142] width 0 height 0
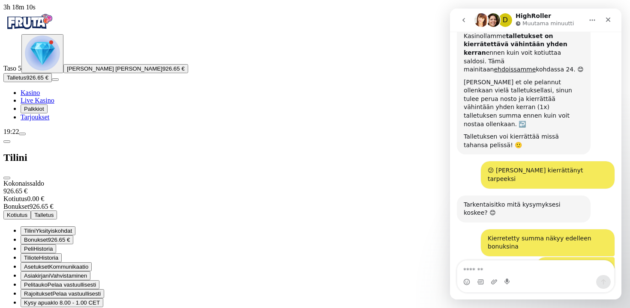
scroll to position [0, 0]
click at [530, 272] on textarea "Viesti…" at bounding box center [535, 268] width 157 height 15
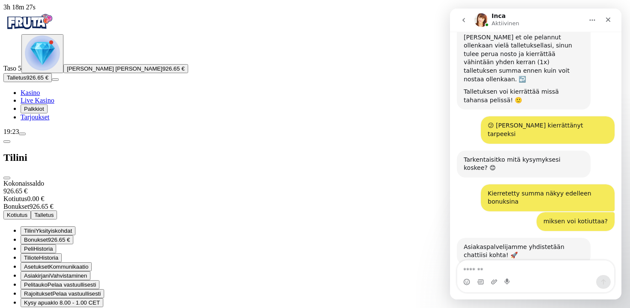
scroll to position [347, 0]
type textarea "******"
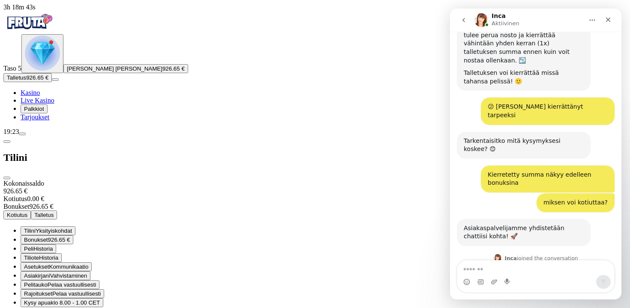
scroll to position [373, 0]
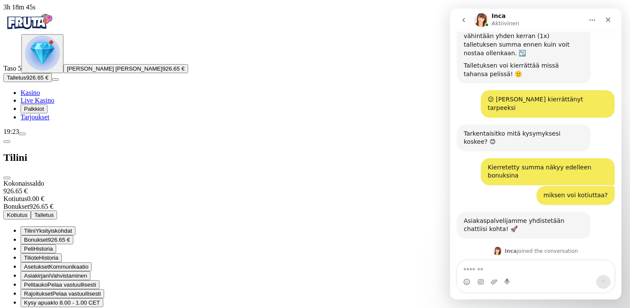
click at [482, 269] on textarea "Viesti…" at bounding box center [535, 268] width 157 height 15
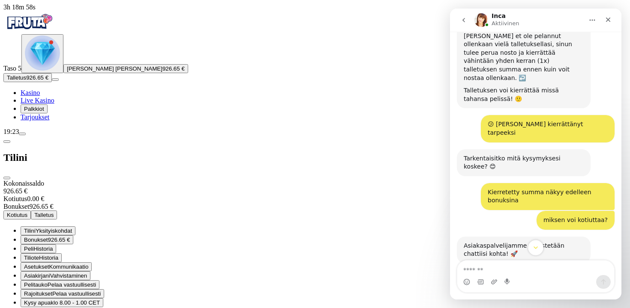
click at [529, 251] on button "Scroll to bottom" at bounding box center [535, 248] width 16 height 16
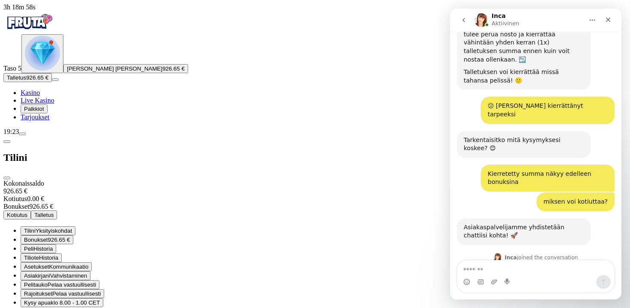
scroll to position [373, 0]
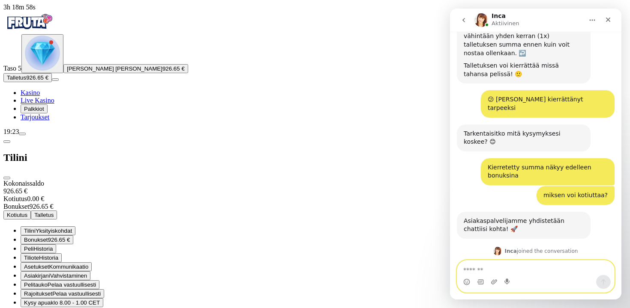
click at [528, 267] on textarea "Viesti…" at bounding box center [535, 268] width 157 height 15
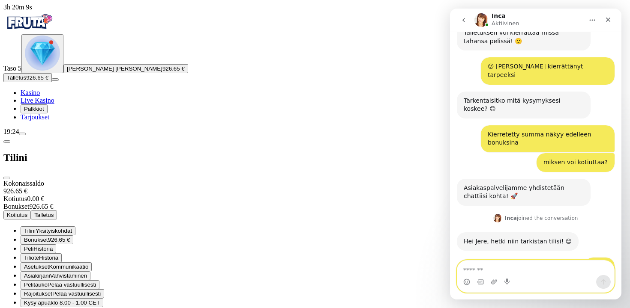
scroll to position [415, 0]
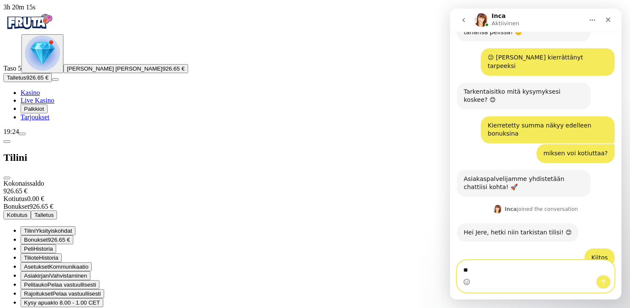
type textarea "*"
type textarea "**********"
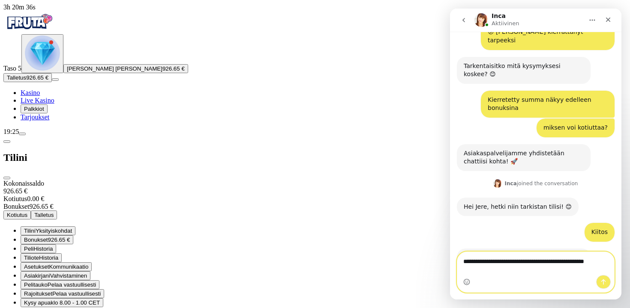
scroll to position [449, 0]
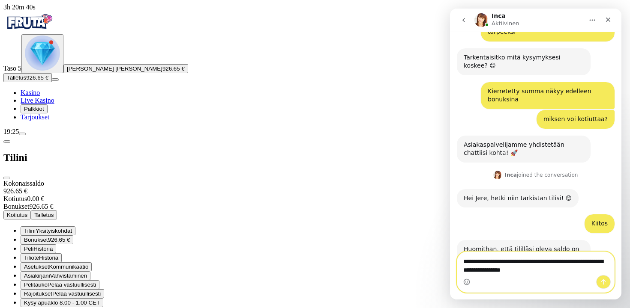
type textarea "**********"
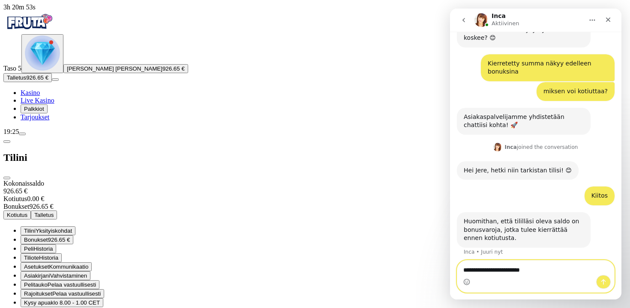
scroll to position [510, 0]
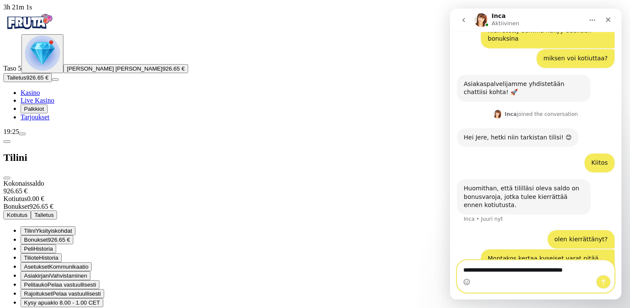
type textarea "**********"
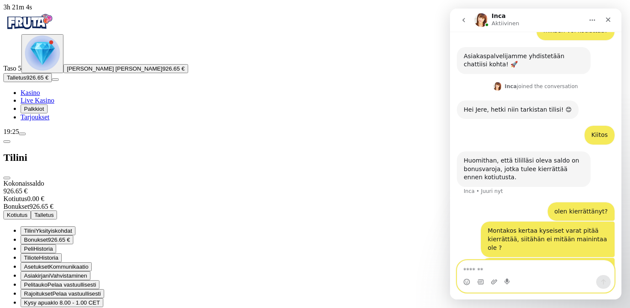
click at [517, 265] on textarea "Viesti…" at bounding box center [535, 268] width 157 height 15
click at [483, 267] on textarea "Viesti…" at bounding box center [535, 268] width 157 height 15
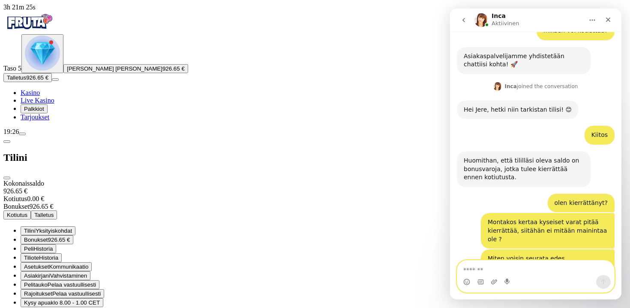
scroll to position [539, 0]
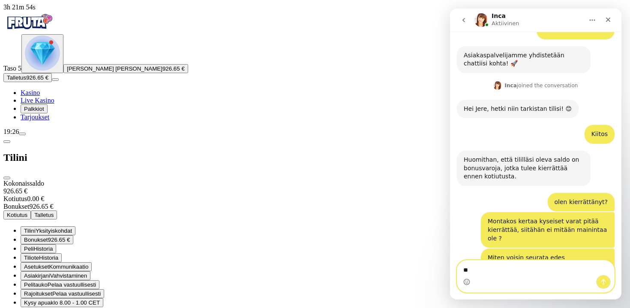
type textarea "*"
type textarea "**********"
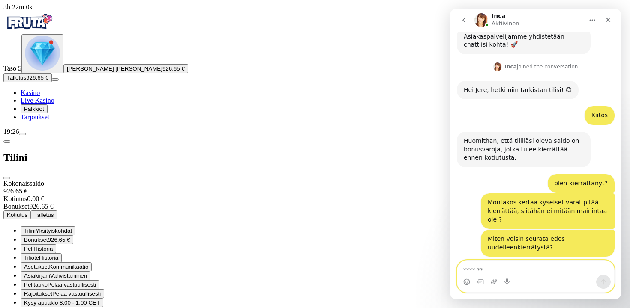
scroll to position [564, 0]
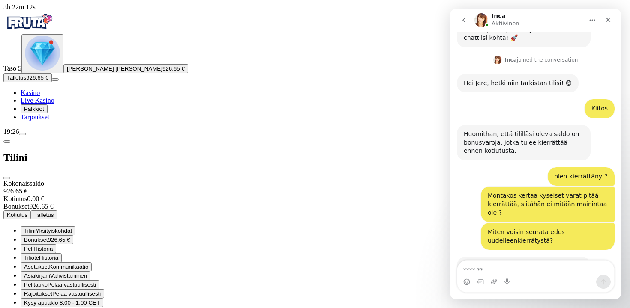
click at [515, 262] on div "Oliko teillä mikä tarjous auttasi minua selvitämään" at bounding box center [524, 270] width 120 height 17
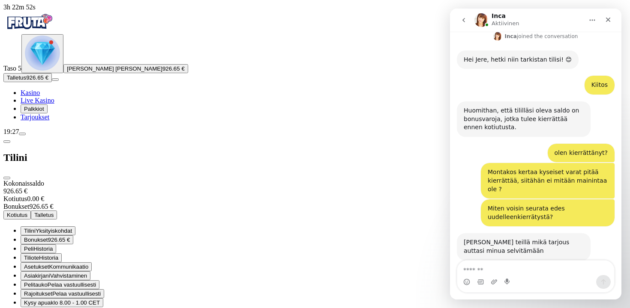
scroll to position [597, 0]
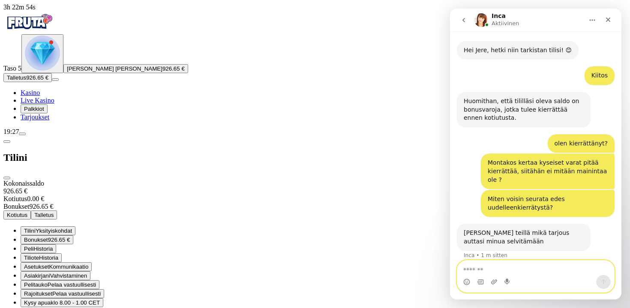
click at [488, 264] on textarea "Viesti…" at bounding box center [535, 268] width 157 height 15
click at [471, 270] on textarea "Viesti…" at bounding box center [535, 268] width 157 height 15
paste textarea "Viesti…"
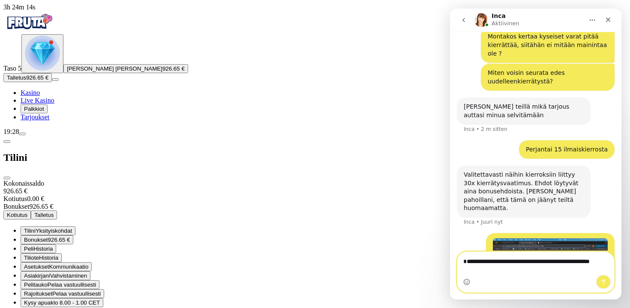
scroll to position [732, 0]
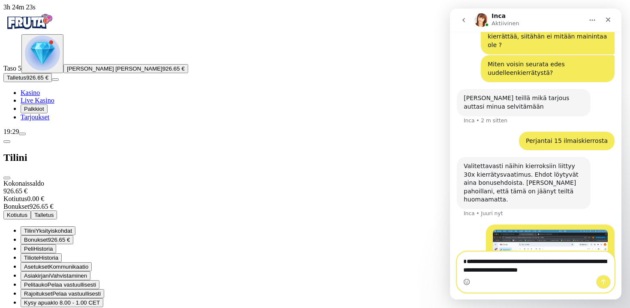
type textarea "**********"
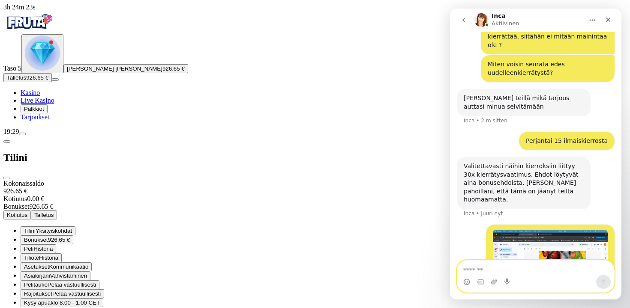
scroll to position [760, 0]
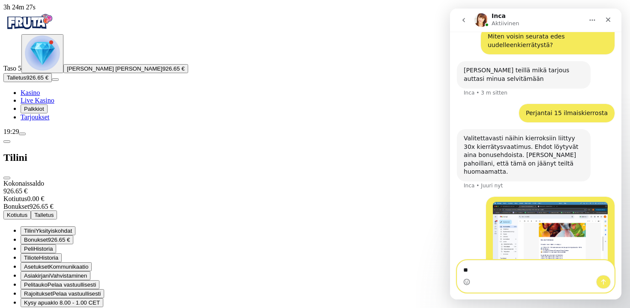
type textarea "*"
click at [499, 272] on textarea "Viesti…" at bounding box center [535, 268] width 157 height 15
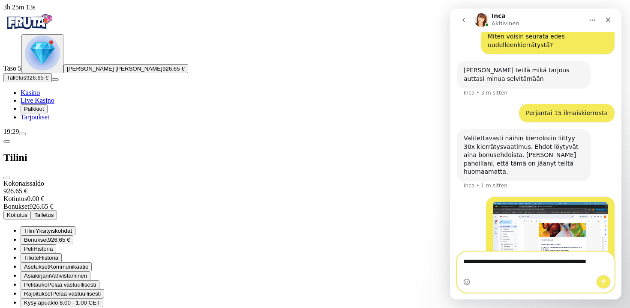
scroll to position [769, 0]
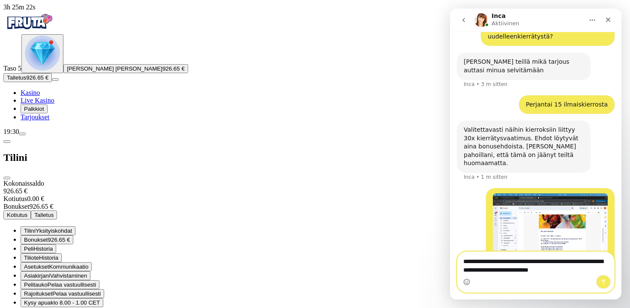
type textarea "**********"
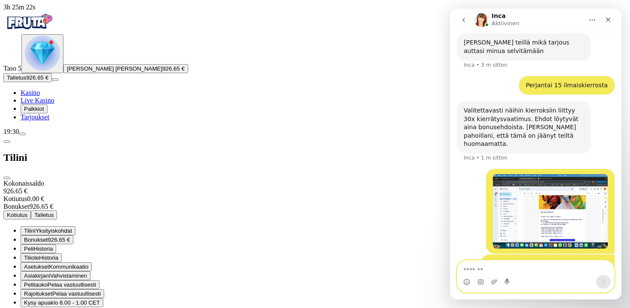
scroll to position [797, 0]
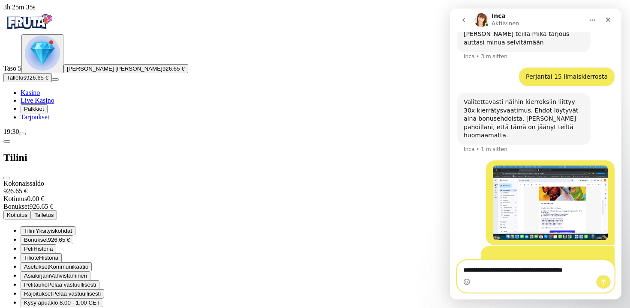
type textarea "**********"
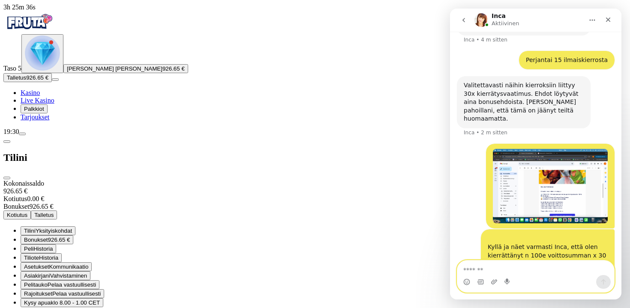
scroll to position [816, 0]
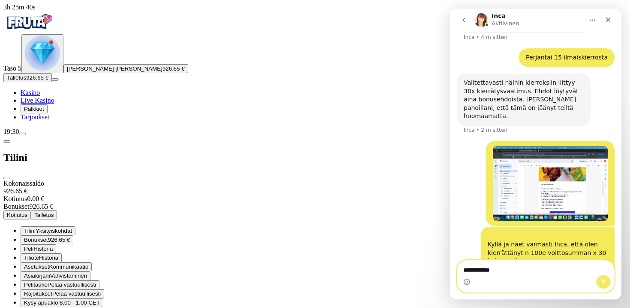
type textarea "**********"
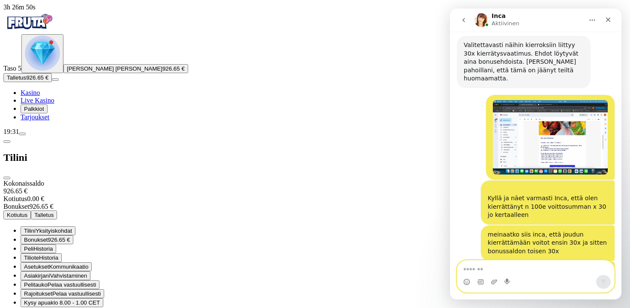
scroll to position [869, 0]
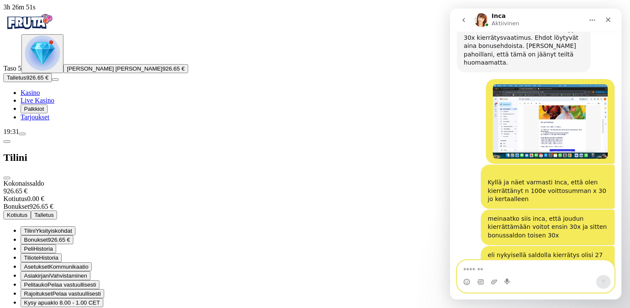
click at [516, 262] on textarea "Viesti…" at bounding box center [535, 268] width 157 height 15
type textarea "**"
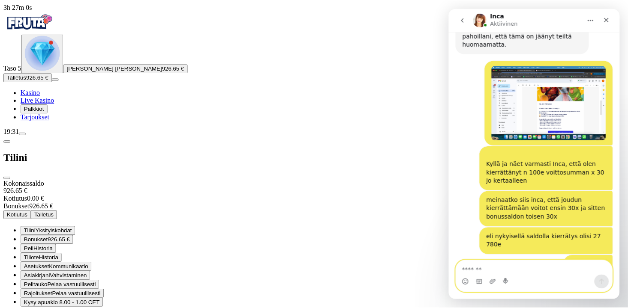
scroll to position [895, 0]
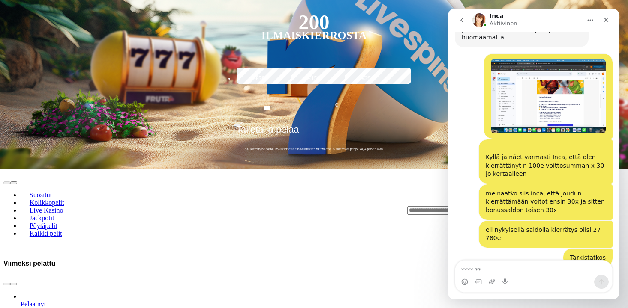
scroll to position [206, 0]
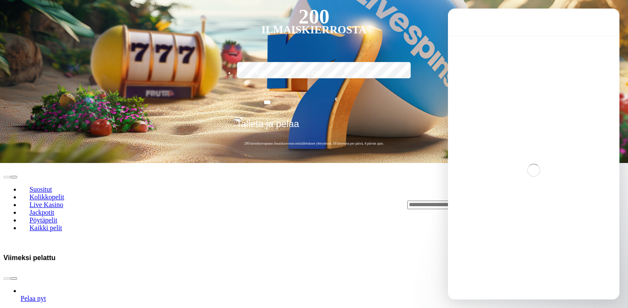
scroll to position [0, 0]
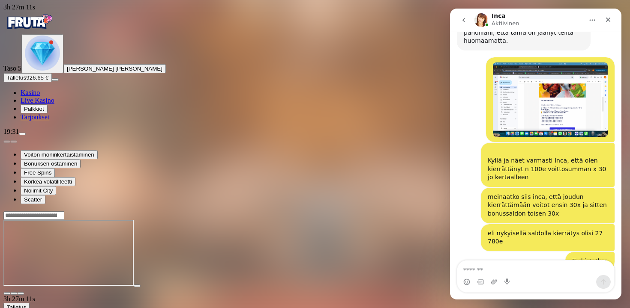
scroll to position [886, 0]
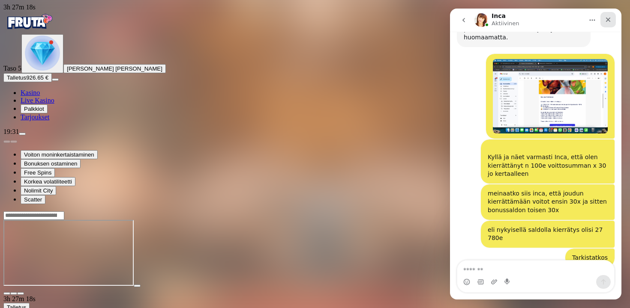
click at [611, 24] on div "Sulje" at bounding box center [607, 19] width 15 height 15
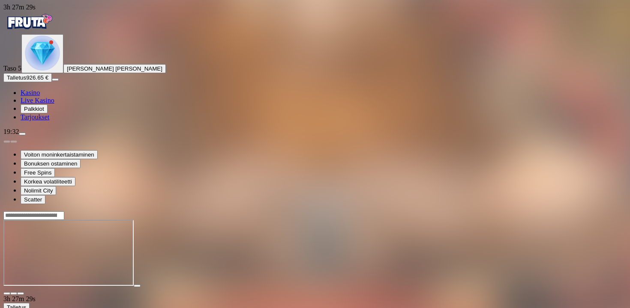
click at [49, 29] on img "Primary" at bounding box center [28, 21] width 51 height 21
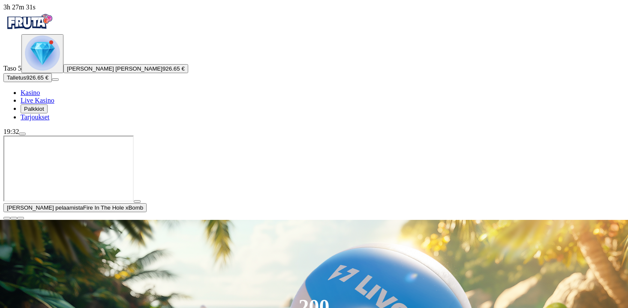
click at [7, 219] on span "close icon" at bounding box center [7, 219] width 0 height 0
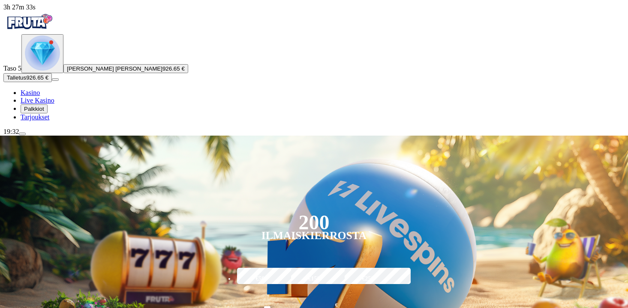
click at [22, 134] on span "menu icon" at bounding box center [22, 134] width 0 height 0
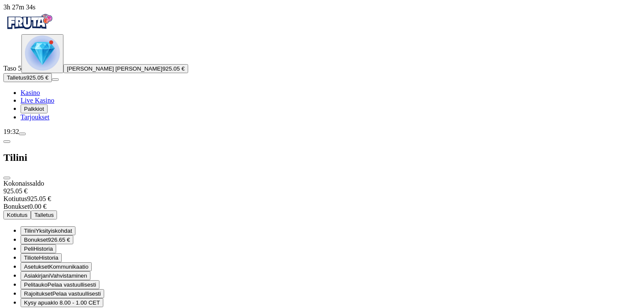
click at [51, 300] on span "Kysy apua" at bounding box center [37, 303] width 27 height 6
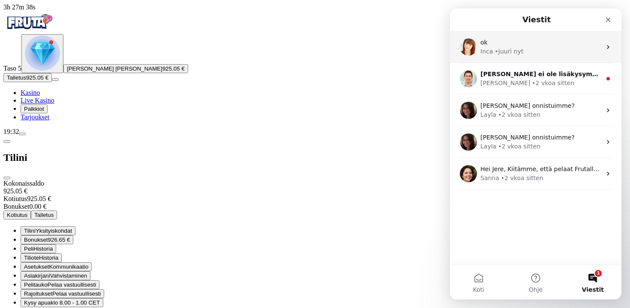
click at [498, 48] on div "• Juuri nyt" at bounding box center [508, 51] width 29 height 9
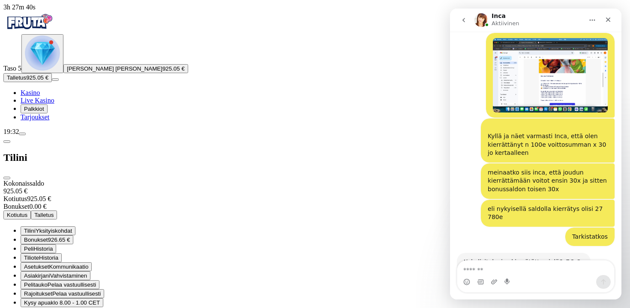
scroll to position [919, 0]
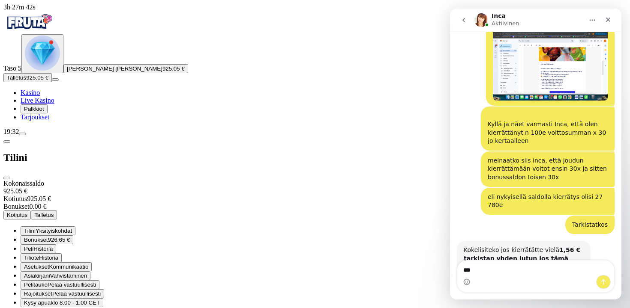
type textarea "****"
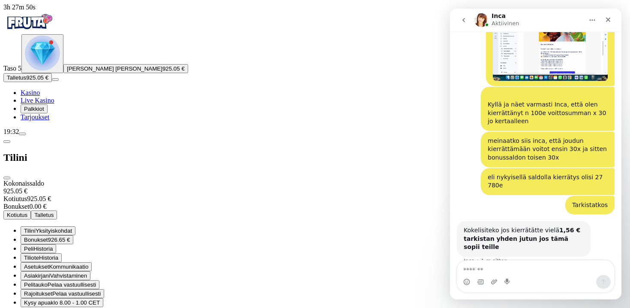
click at [27, 212] on span "Kotiutus" at bounding box center [17, 215] width 21 height 6
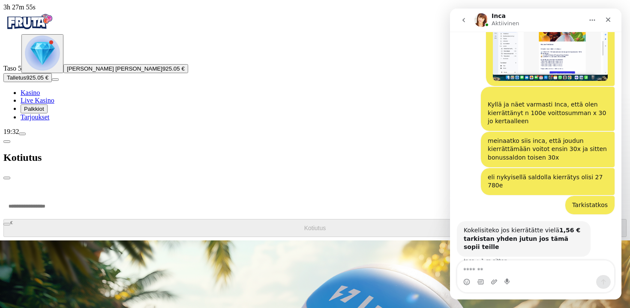
click at [7, 142] on span "chevron-left icon" at bounding box center [7, 142] width 0 height 0
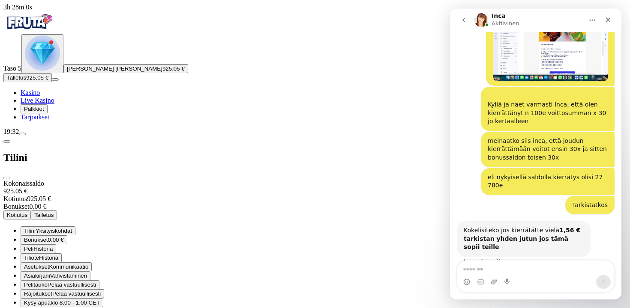
click at [27, 212] on span "Kotiutus" at bounding box center [17, 215] width 21 height 6
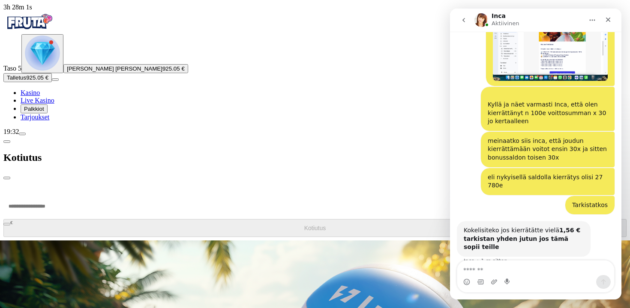
scroll to position [0, 0]
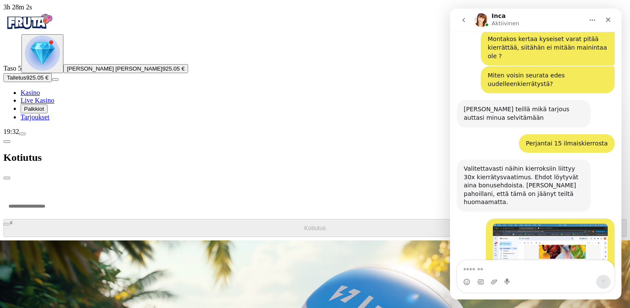
click at [61, 194] on input "number" at bounding box center [32, 207] width 58 height 26
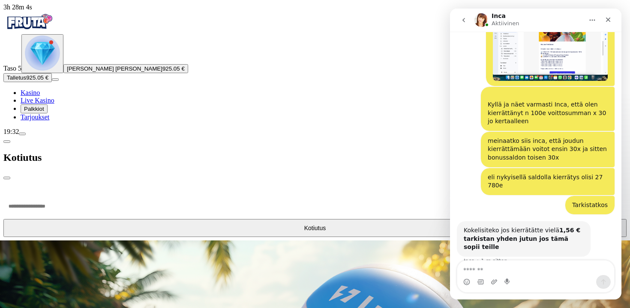
type input "***"
click at [152, 219] on button "Kotiutus" at bounding box center [314, 228] width 623 height 18
click at [604, 19] on div "Sulje" at bounding box center [607, 19] width 15 height 15
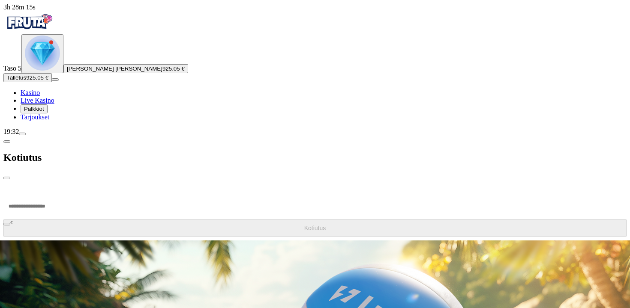
scroll to position [906, 0]
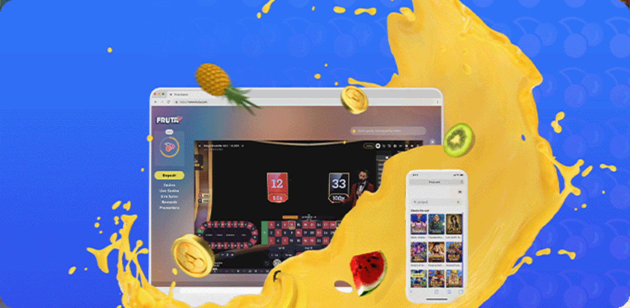
click at [73, 236] on button "Bonukset 926.65 €" at bounding box center [47, 240] width 53 height 9
click at [46, 251] on span "Takaisin aulaan" at bounding box center [24, 254] width 43 height 7
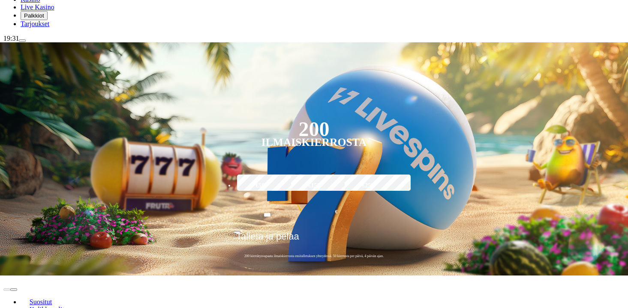
scroll to position [130, 0]
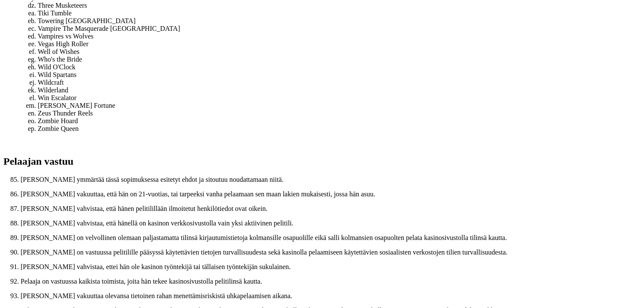
scroll to position [3934, 0]
drag, startPoint x: 340, startPoint y: 80, endPoint x: 351, endPoint y: 118, distance: 39.3
drag, startPoint x: 351, startPoint y: 136, endPoint x: 359, endPoint y: 173, distance: 37.7
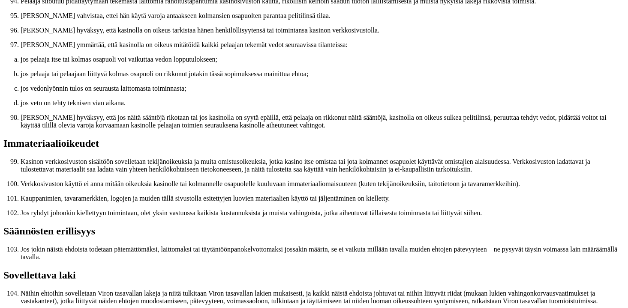
scroll to position [4244, 0]
drag, startPoint x: 356, startPoint y: 190, endPoint x: 371, endPoint y: 224, distance: 36.9
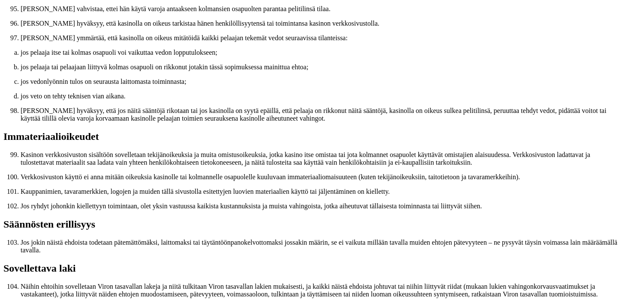
scroll to position [4252, 0]
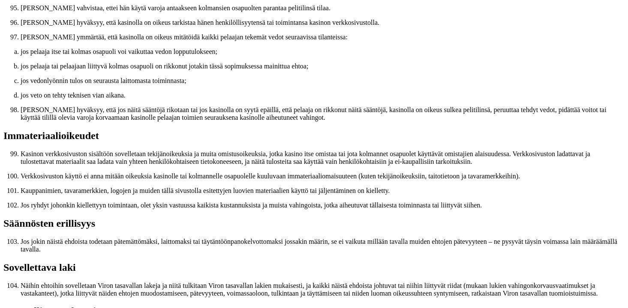
drag, startPoint x: 358, startPoint y: 236, endPoint x: 358, endPoint y: 194, distance: 42.0
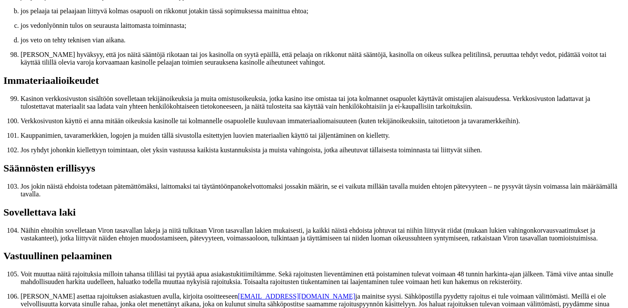
scroll to position [4342, 0]
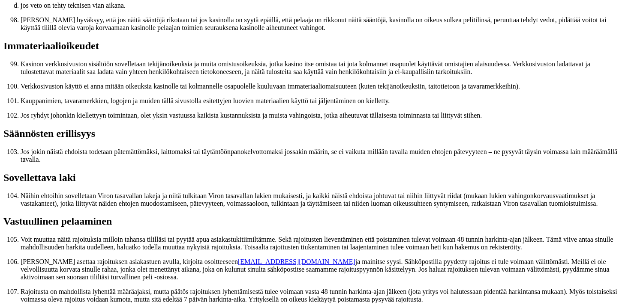
drag, startPoint x: 346, startPoint y: 165, endPoint x: 348, endPoint y: 151, distance: 13.9
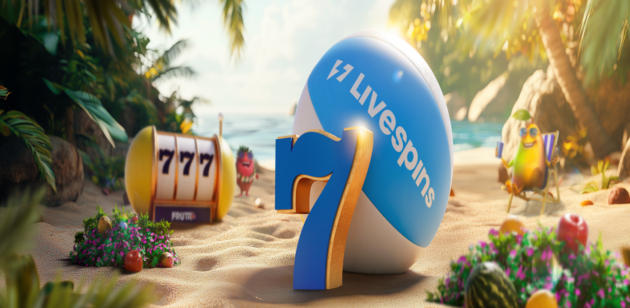
click at [7, 178] on span "close icon" at bounding box center [7, 178] width 0 height 0
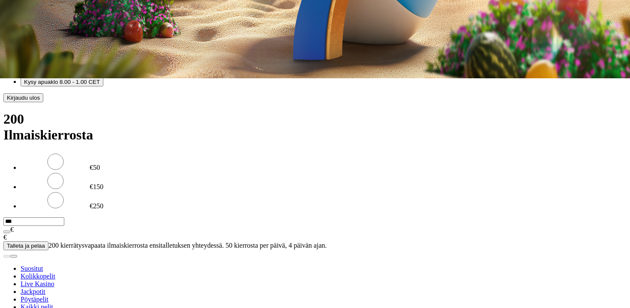
click at [51, 85] on span "Kysy apua" at bounding box center [37, 82] width 27 height 6
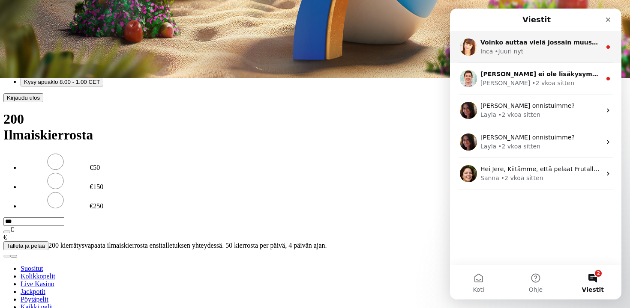
click at [511, 51] on div "• Juuri nyt" at bounding box center [508, 51] width 29 height 9
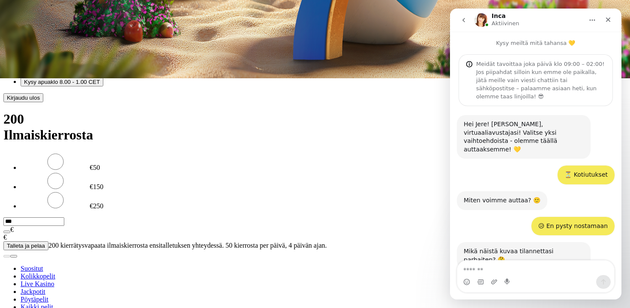
scroll to position [76, 0]
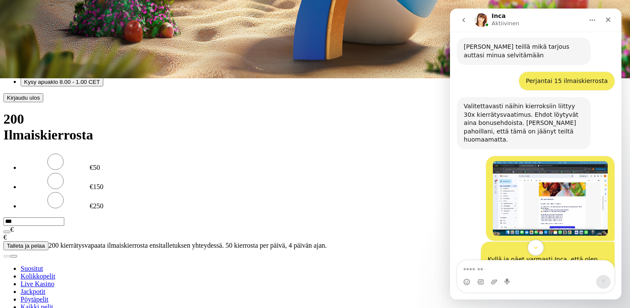
click at [531, 252] on button "Scroll to bottom" at bounding box center [535, 248] width 16 height 16
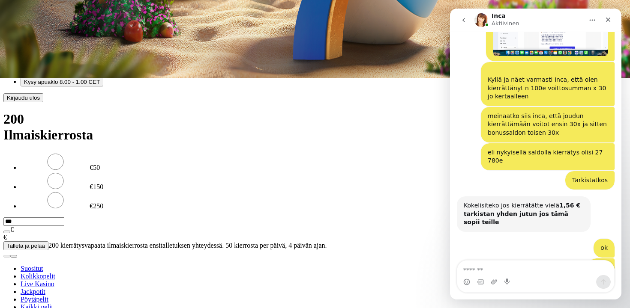
scroll to position [967, 0]
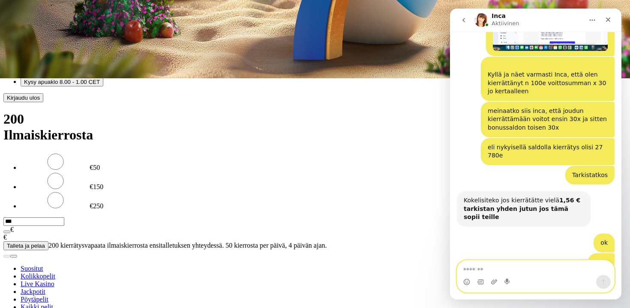
click at [521, 262] on textarea "Viesti…" at bounding box center [535, 268] width 157 height 15
type textarea "**********"
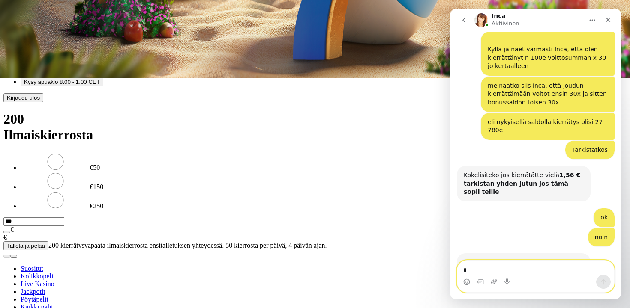
scroll to position [993, 0]
type textarea "**********"
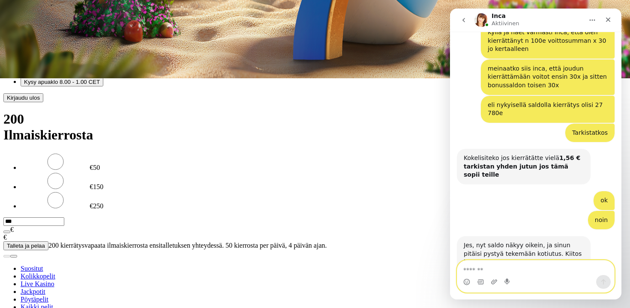
scroll to position [1013, 0]
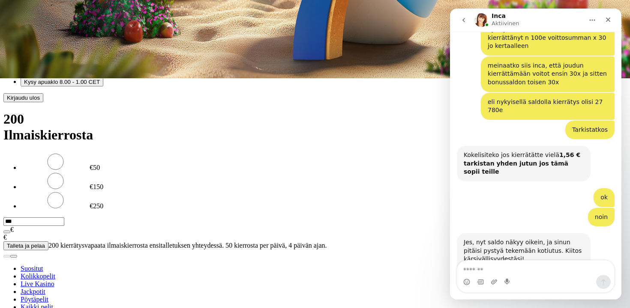
click at [75, 15] on button "Tilini Yksityiskohdat" at bounding box center [48, 10] width 55 height 9
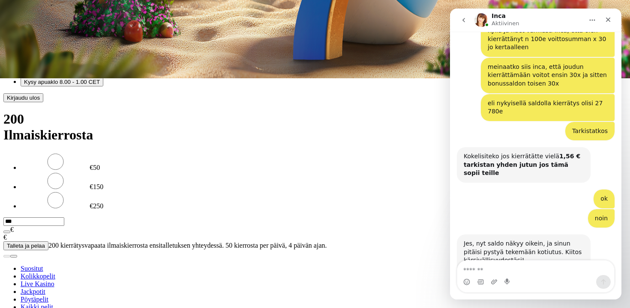
click at [560, 266] on textarea "Viesti…" at bounding box center [535, 268] width 157 height 15
type textarea "*******"
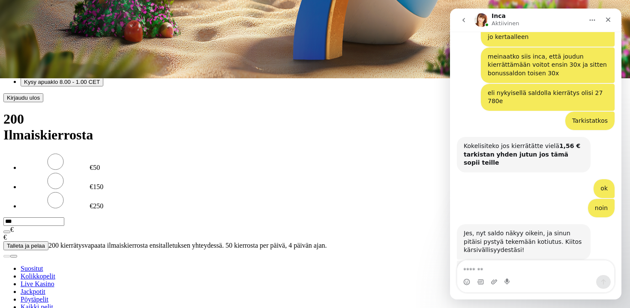
scroll to position [1032, 0]
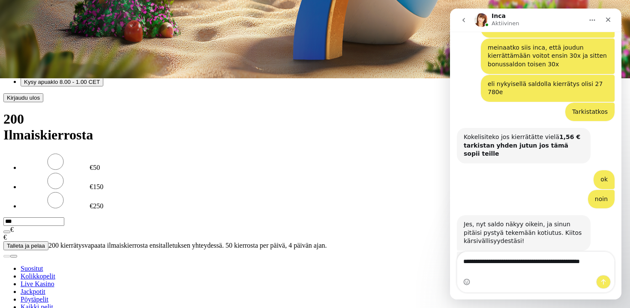
type textarea "**********"
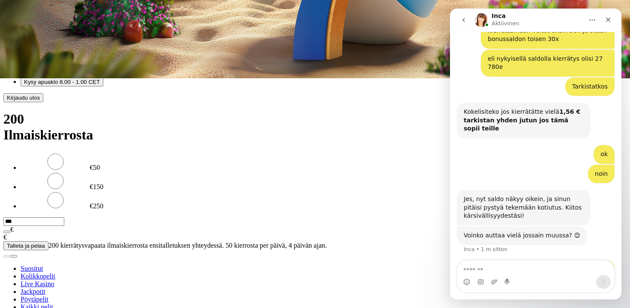
scroll to position [1060, 0]
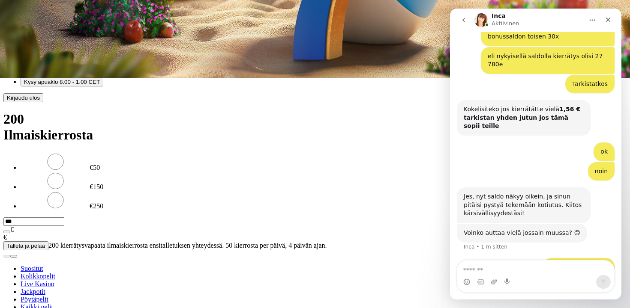
type textarea "*"
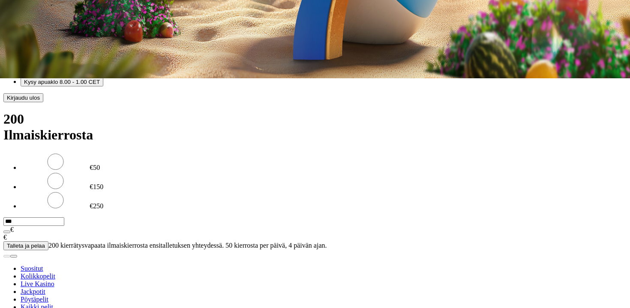
click at [51, 85] on span "Kysy apua" at bounding box center [37, 82] width 27 height 6
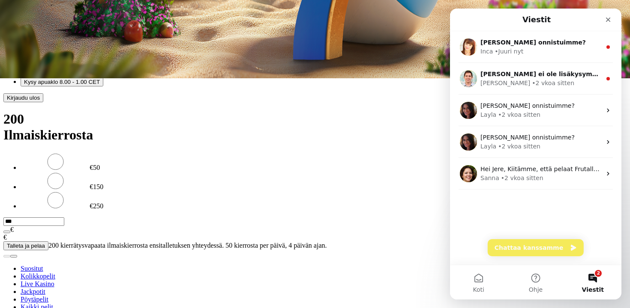
click at [490, 30] on nav "Viestit" at bounding box center [535, 20] width 171 height 23
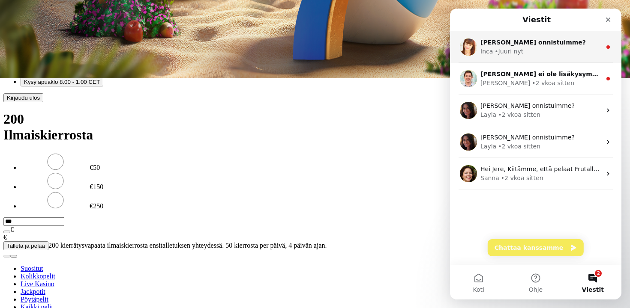
click at [491, 39] on div "[PERSON_NAME] onnistuimme?" at bounding box center [540, 42] width 121 height 9
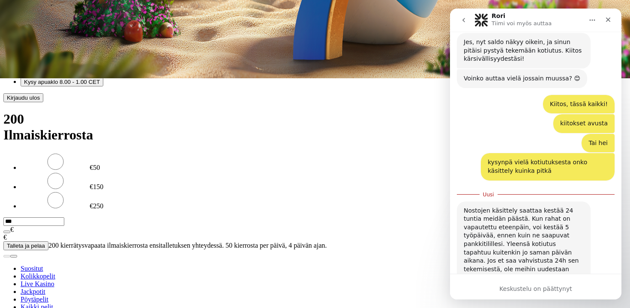
scroll to position [1282, 0]
